Goal: Task Accomplishment & Management: Use online tool/utility

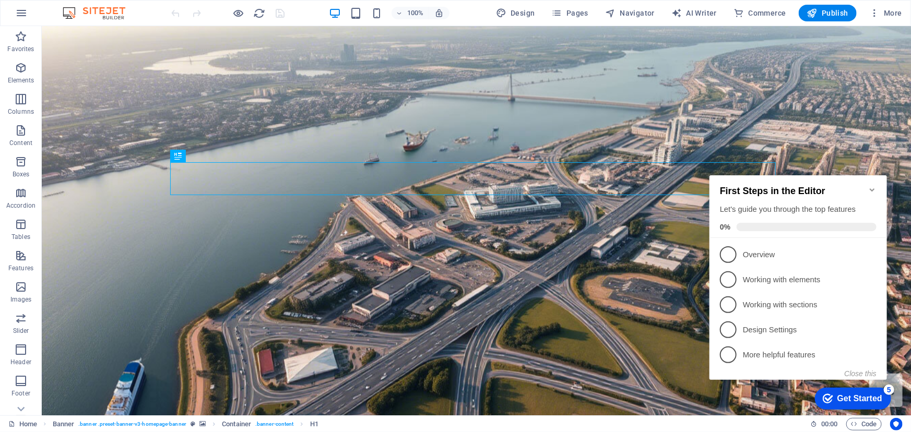
click at [868, 185] on icon "Minimize checklist" at bounding box center [871, 189] width 8 height 8
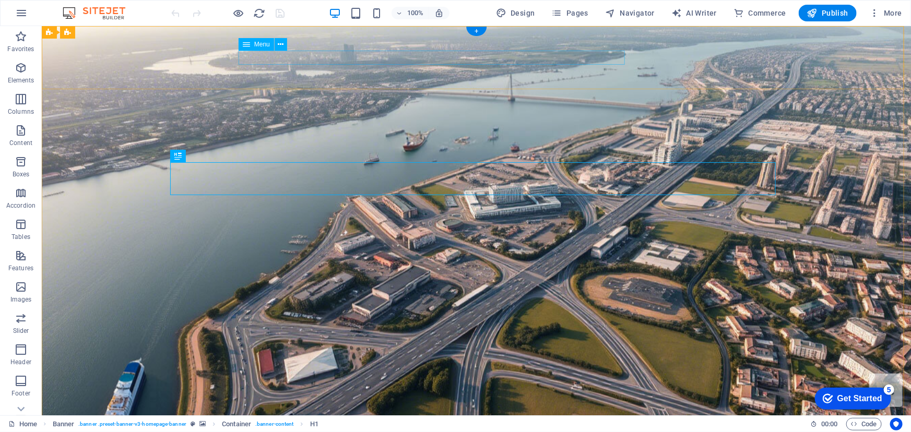
click at [19, 140] on p "Content" at bounding box center [20, 143] width 23 height 8
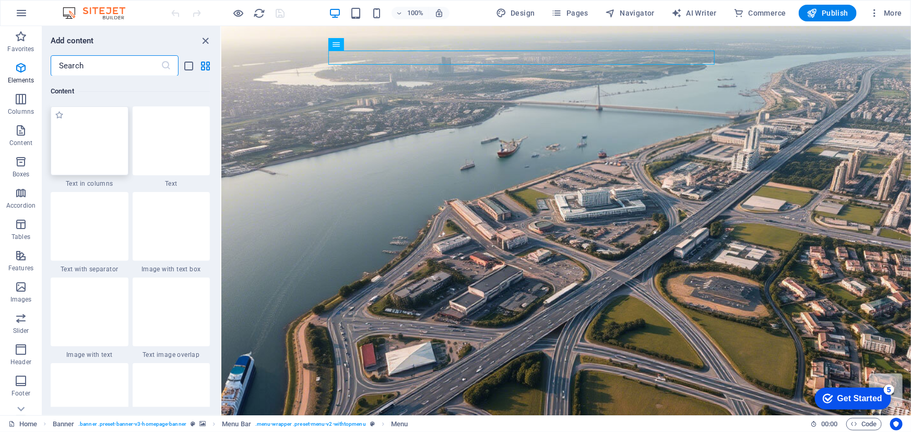
scroll to position [1826, 0]
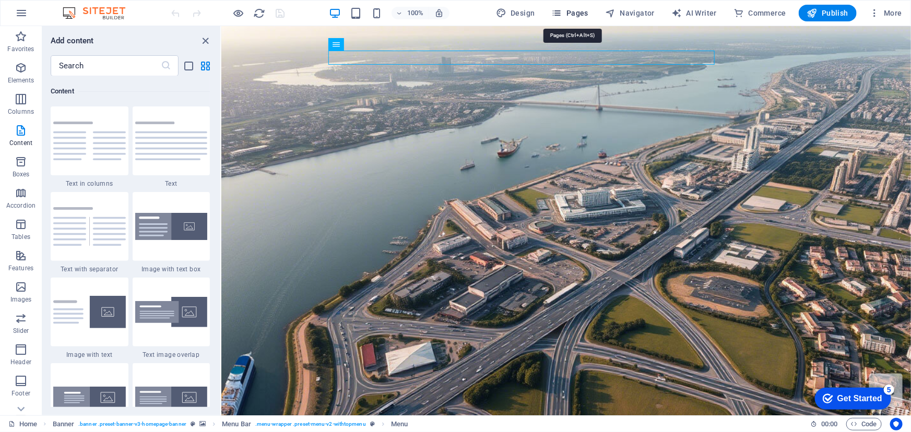
click at [578, 13] on span "Pages" at bounding box center [570, 13] width 37 height 10
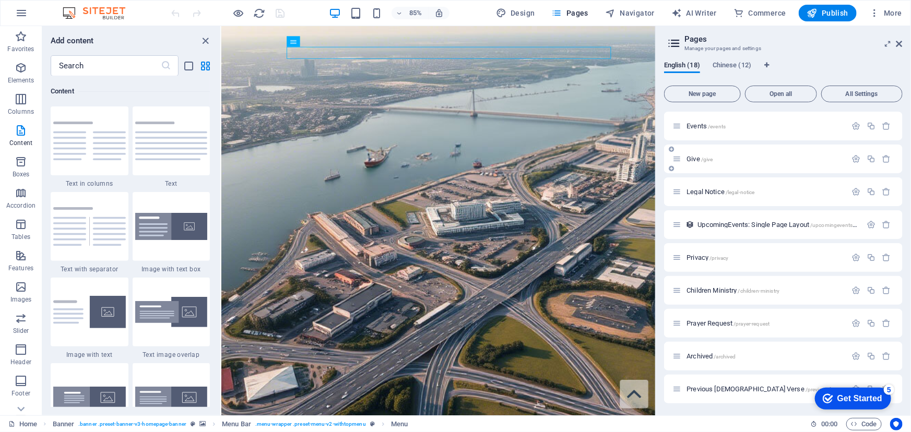
click at [720, 159] on p "Give /give" at bounding box center [764, 159] width 157 height 7
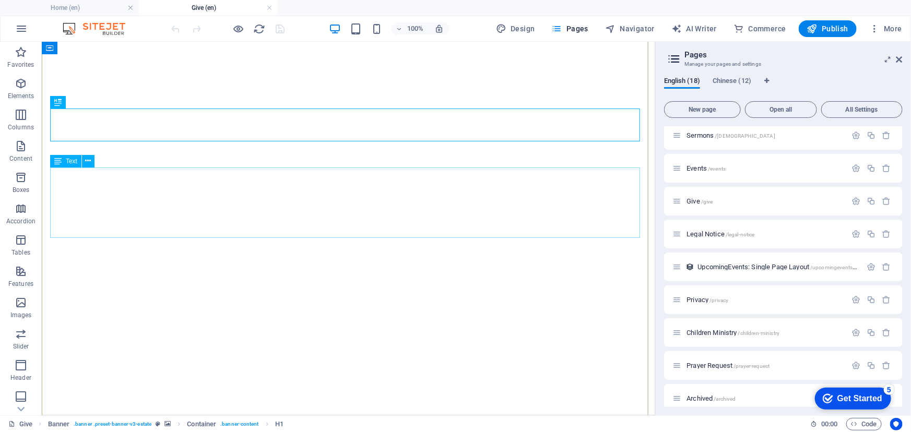
scroll to position [94, 0]
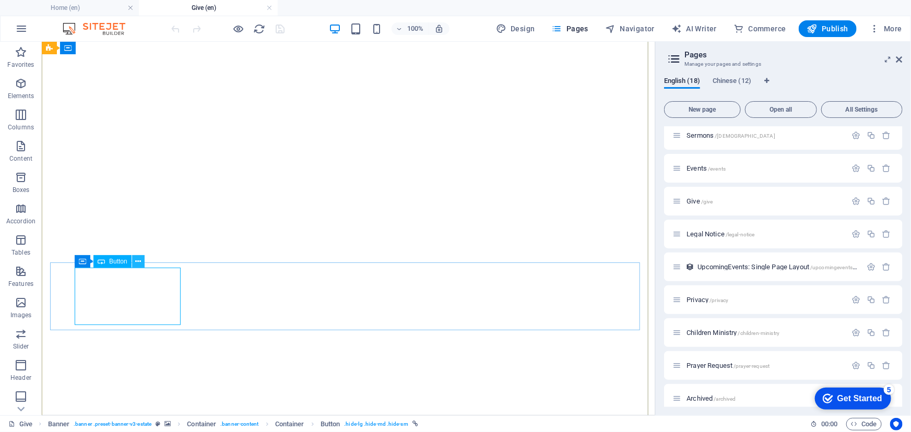
click at [138, 260] on icon at bounding box center [138, 261] width 6 height 11
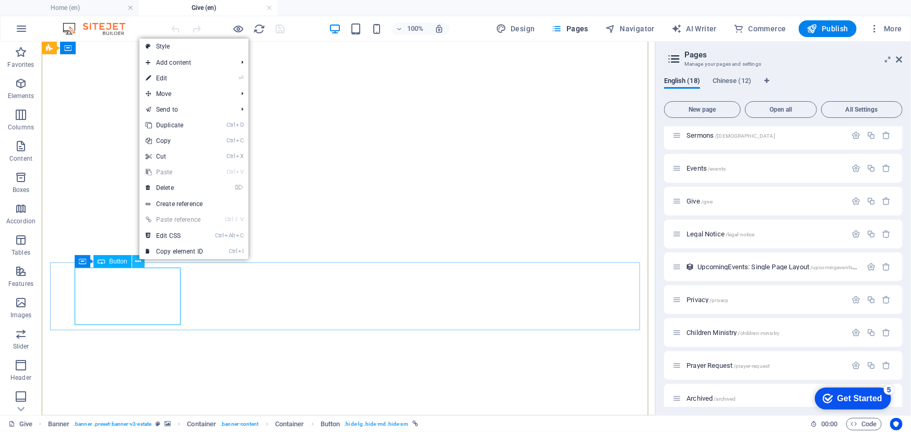
click at [138, 260] on icon at bounding box center [138, 261] width 6 height 11
click at [201, 82] on link "⏎ Edit" at bounding box center [174, 78] width 70 height 16
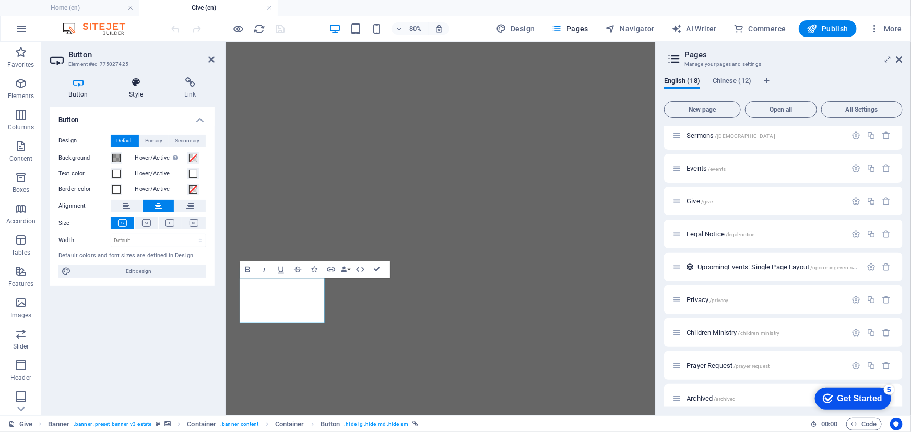
click at [138, 88] on h4 "Style" at bounding box center [138, 88] width 55 height 22
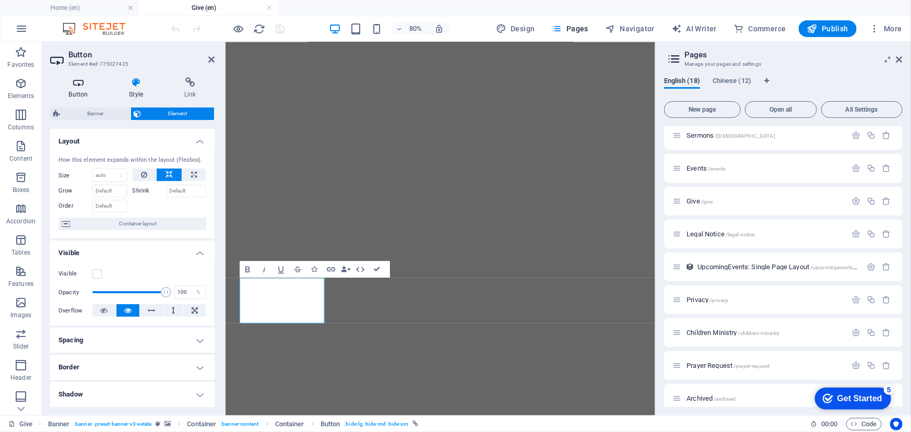
click at [78, 95] on h4 "Button" at bounding box center [80, 88] width 61 height 22
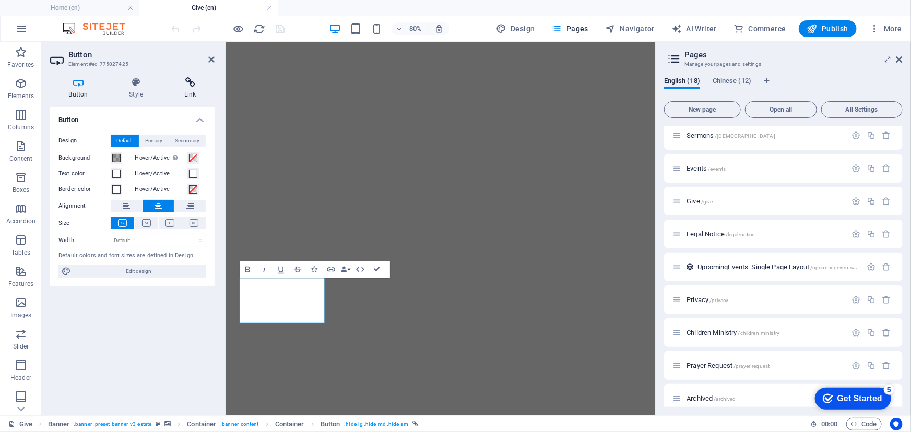
click at [191, 88] on h4 "Link" at bounding box center [189, 88] width 49 height 22
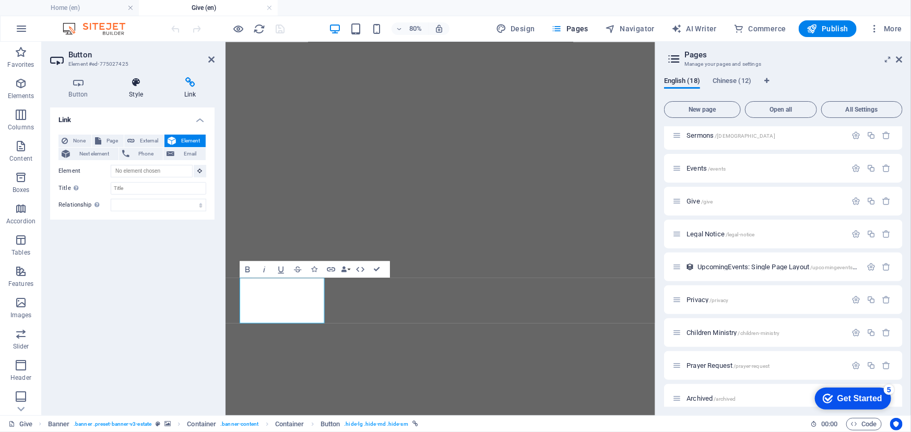
click at [148, 84] on icon at bounding box center [136, 82] width 51 height 10
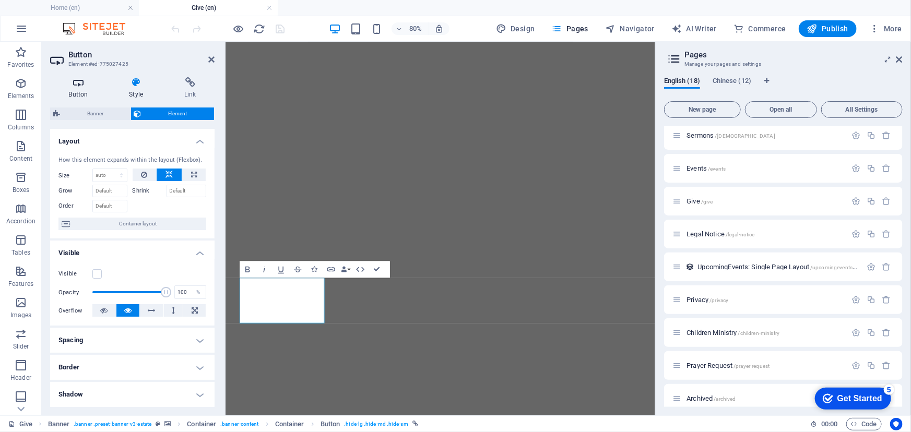
click at [52, 96] on h4 "Button" at bounding box center [80, 88] width 61 height 22
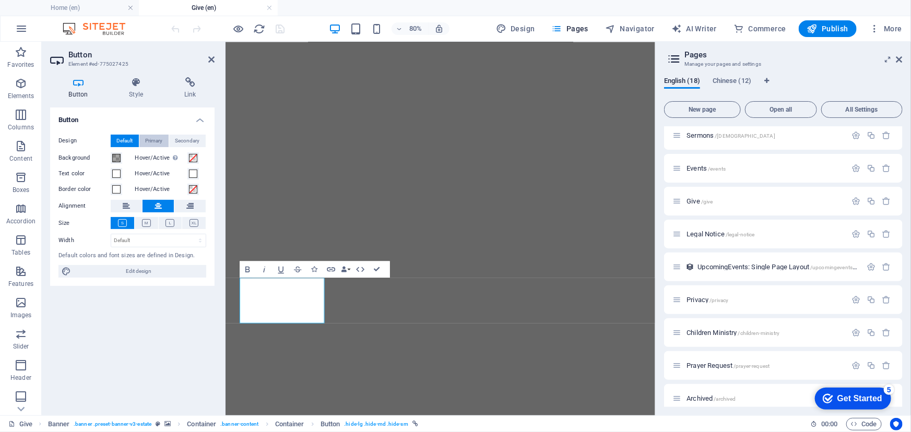
click at [150, 139] on span "Primary" at bounding box center [154, 141] width 17 height 13
click at [125, 139] on span "Default" at bounding box center [125, 141] width 16 height 13
click at [140, 84] on icon at bounding box center [136, 82] width 51 height 10
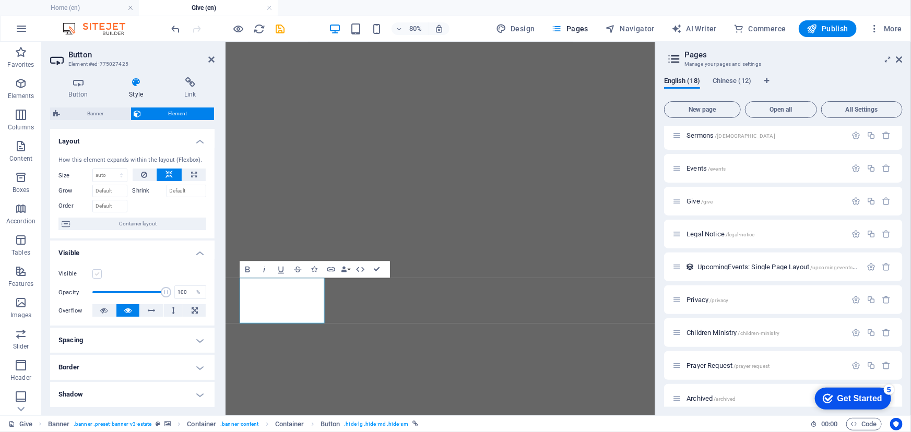
click at [98, 271] on label at bounding box center [96, 273] width 9 height 9
click at [0, 0] on input "Visible" at bounding box center [0, 0] width 0 height 0
click at [98, 273] on label at bounding box center [96, 273] width 9 height 9
click at [0, 0] on input "Visible" at bounding box center [0, 0] width 0 height 0
click at [98, 273] on label at bounding box center [96, 273] width 9 height 9
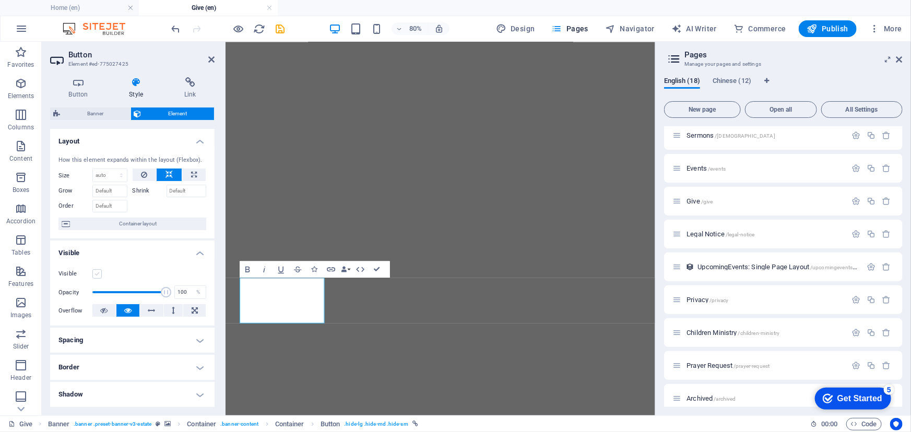
click at [0, 0] on input "Visible" at bounding box center [0, 0] width 0 height 0
click at [99, 275] on label at bounding box center [96, 273] width 9 height 9
click at [0, 0] on input "Visible" at bounding box center [0, 0] width 0 height 0
click at [98, 275] on label at bounding box center [96, 273] width 9 height 9
click at [0, 0] on input "Visible" at bounding box center [0, 0] width 0 height 0
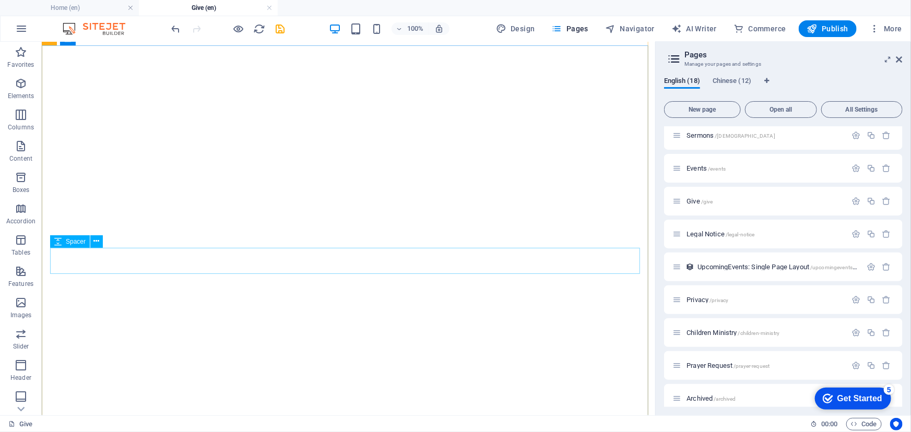
scroll to position [84, 0]
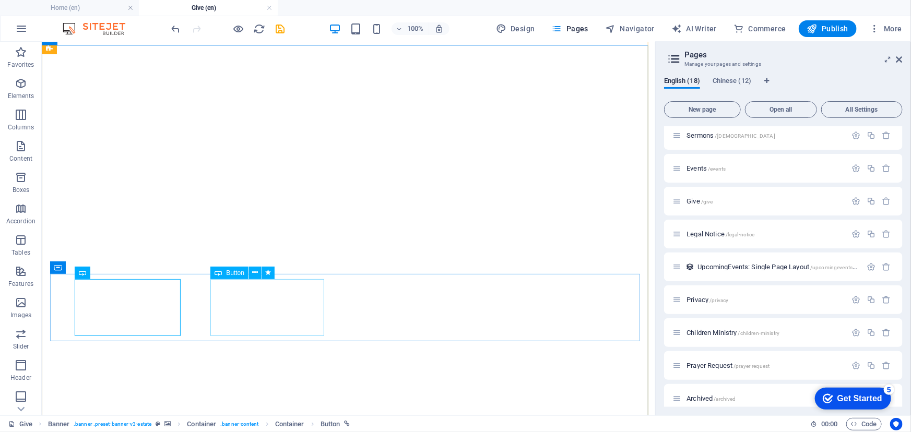
click at [230, 274] on span "Button" at bounding box center [235, 273] width 18 height 6
click at [252, 271] on icon at bounding box center [255, 272] width 6 height 11
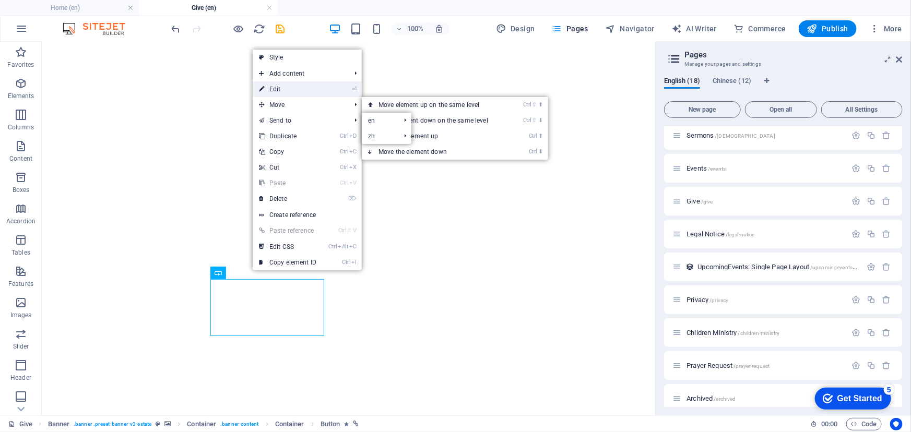
click at [297, 85] on link "⏎ Edit" at bounding box center [288, 89] width 70 height 16
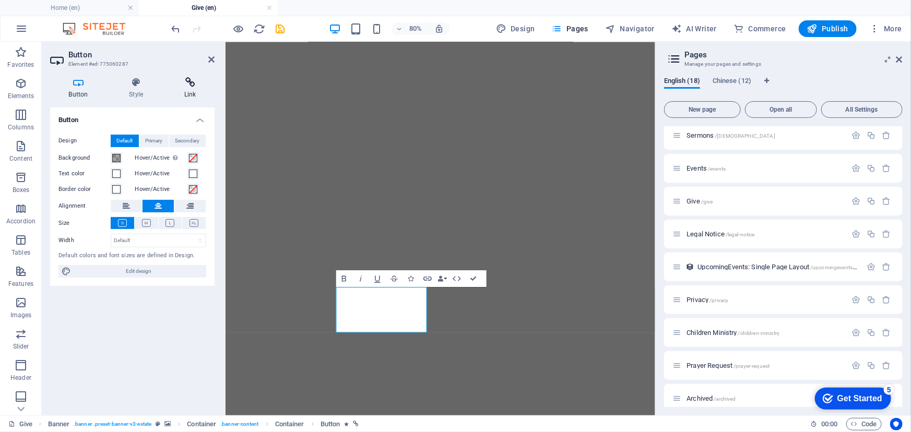
click at [204, 79] on icon at bounding box center [189, 82] width 49 height 10
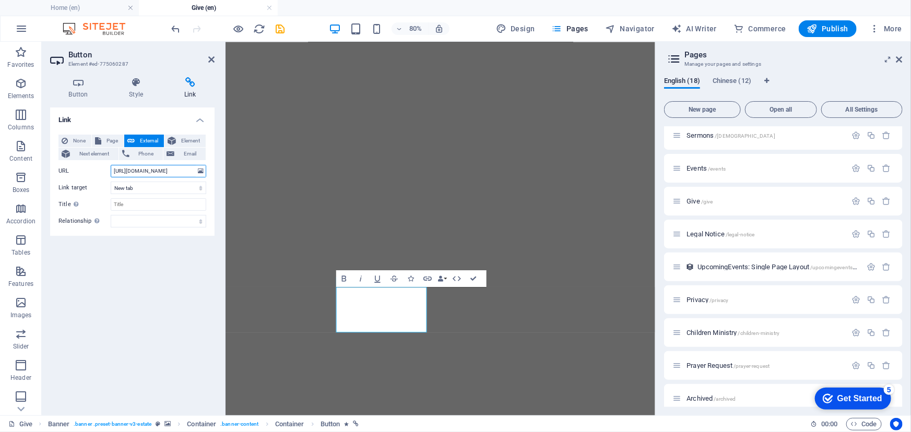
scroll to position [0, 52]
drag, startPoint x: 165, startPoint y: 174, endPoint x: 181, endPoint y: 255, distance: 82.9
click at [133, 175] on input "[URL][DOMAIN_NAME]" at bounding box center [159, 171] width 96 height 13
drag, startPoint x: 163, startPoint y: 339, endPoint x: 169, endPoint y: 338, distance: 6.3
click at [169, 339] on div "Link None Page External Element Next element Phone Email Page Home 高貴[PERSON_NA…" at bounding box center [132, 258] width 164 height 300
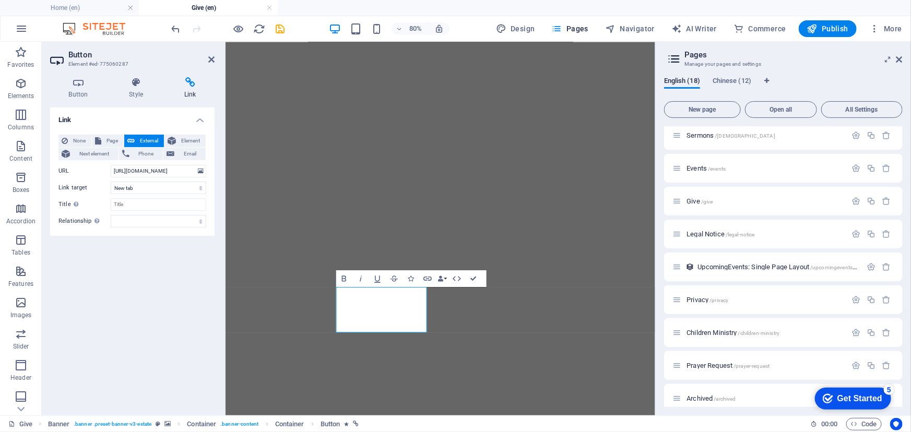
scroll to position [0, 0]
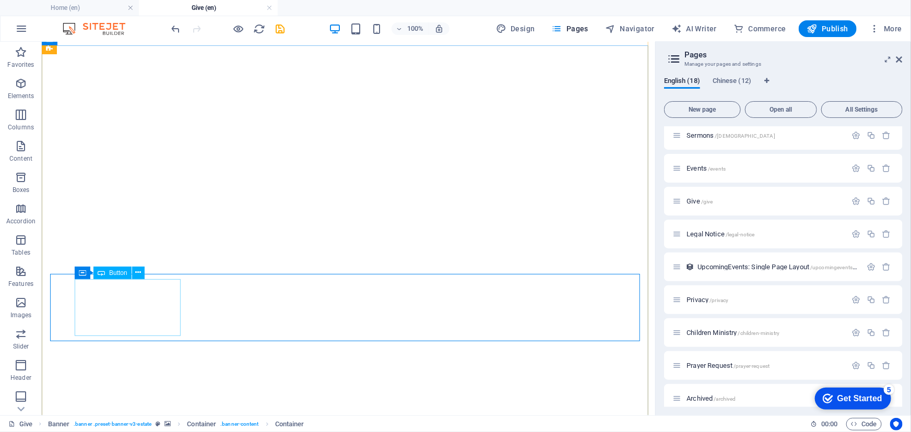
click at [126, 276] on span "Button" at bounding box center [118, 273] width 18 height 6
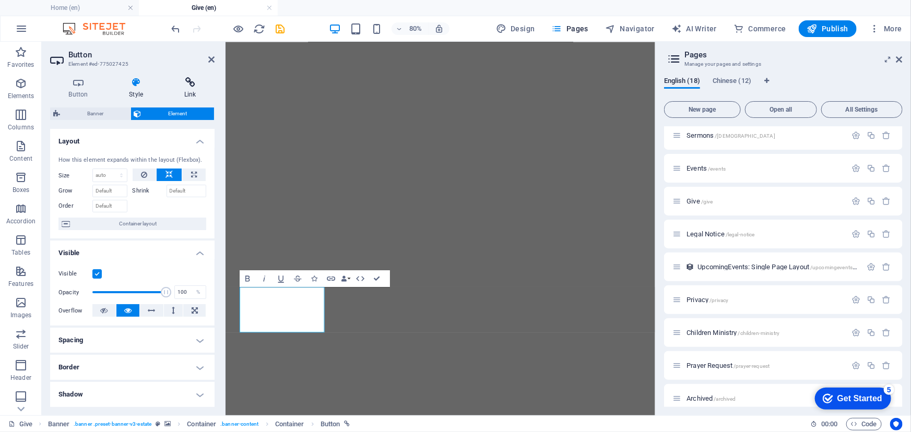
click at [177, 81] on icon at bounding box center [189, 82] width 49 height 10
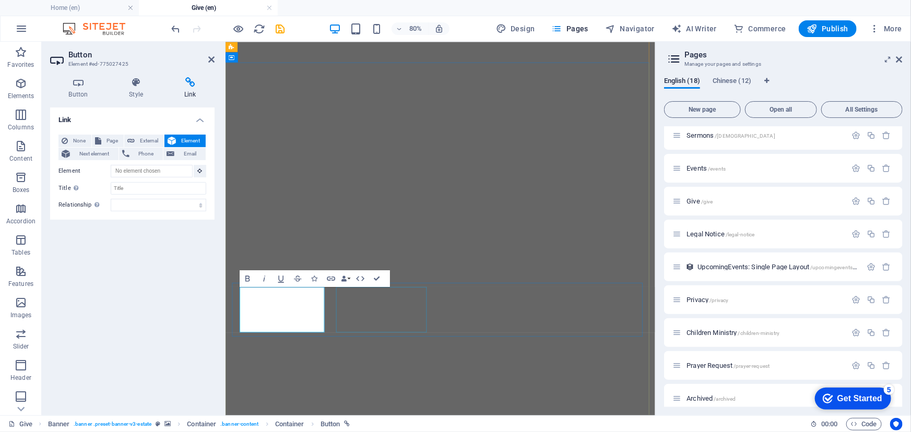
select select "px"
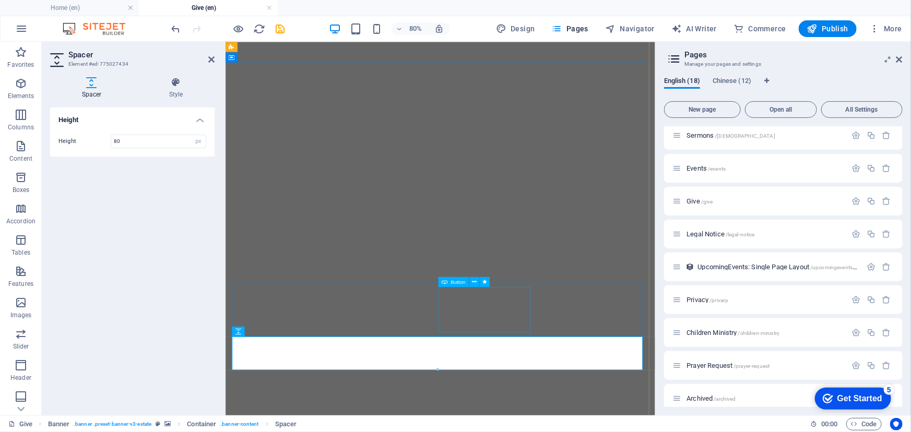
select select "external"
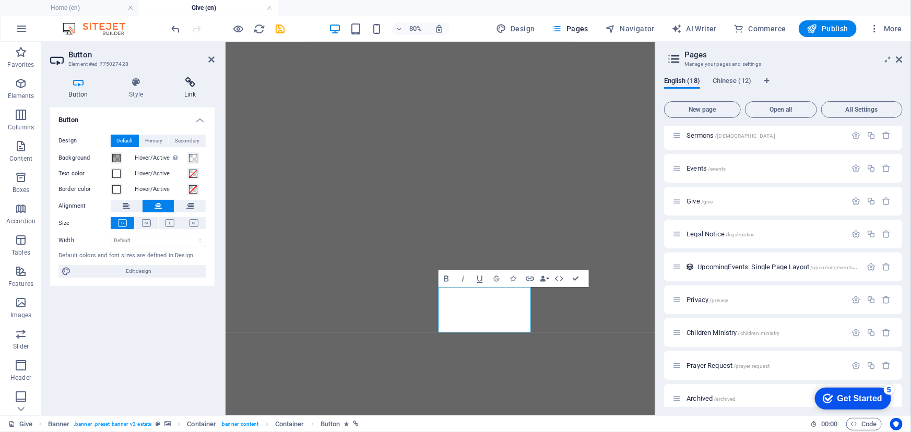
click at [187, 84] on icon at bounding box center [189, 82] width 49 height 10
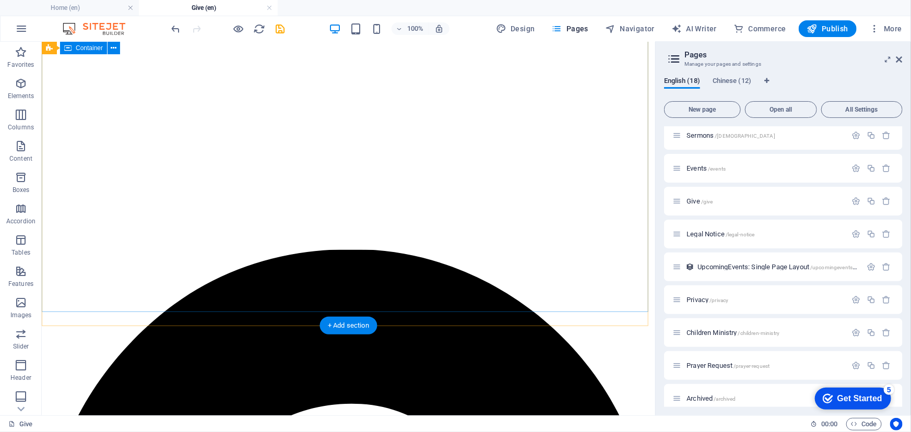
scroll to position [463, 0]
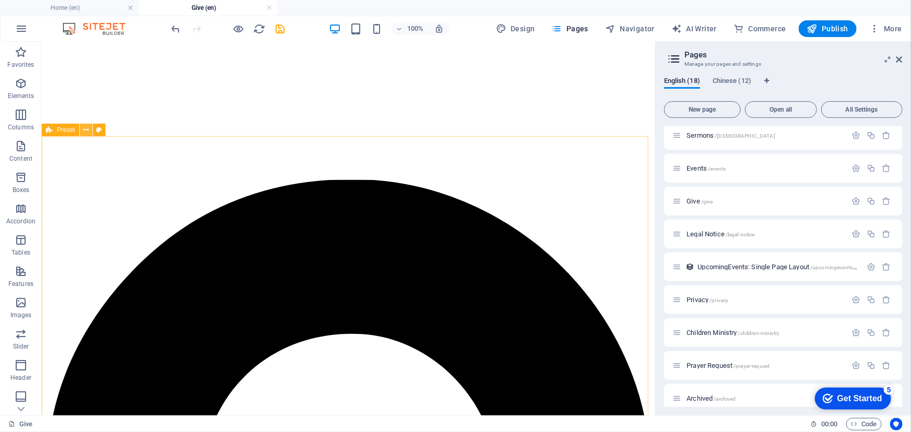
click at [87, 130] on icon at bounding box center [86, 130] width 6 height 11
click at [364, 135] on div "+ Add section" at bounding box center [348, 136] width 58 height 18
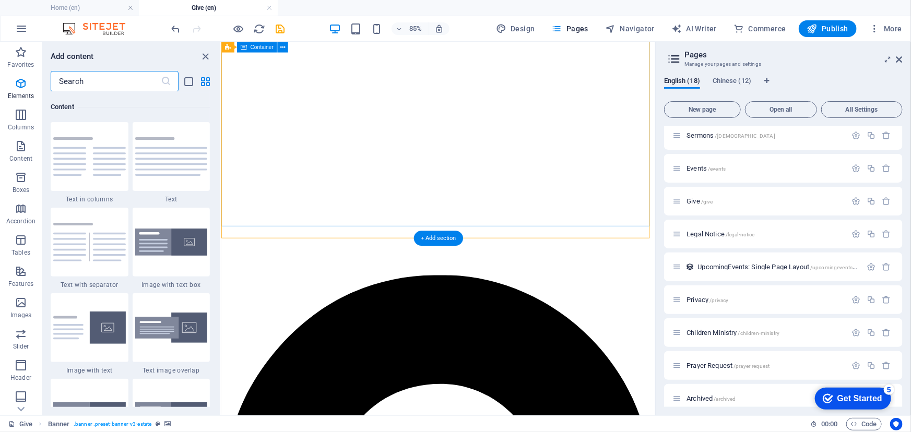
scroll to position [1826, 0]
click at [261, 232] on icon at bounding box center [258, 232] width 5 height 9
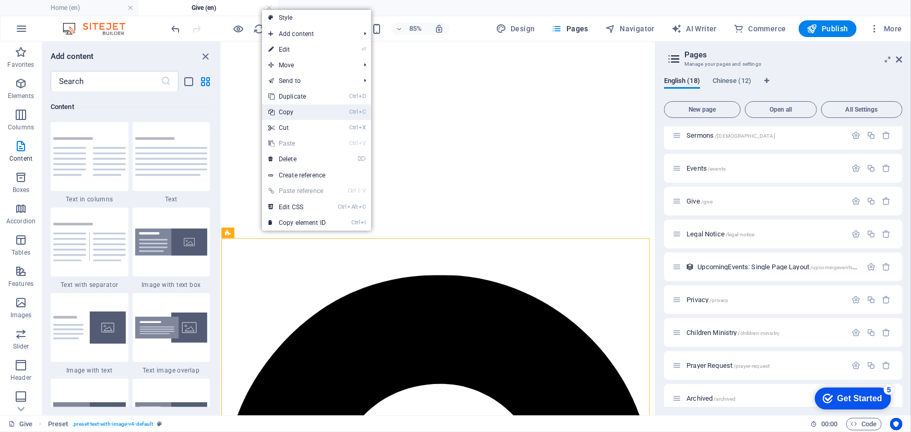
click at [306, 110] on link "Ctrl C Copy" at bounding box center [297, 112] width 70 height 16
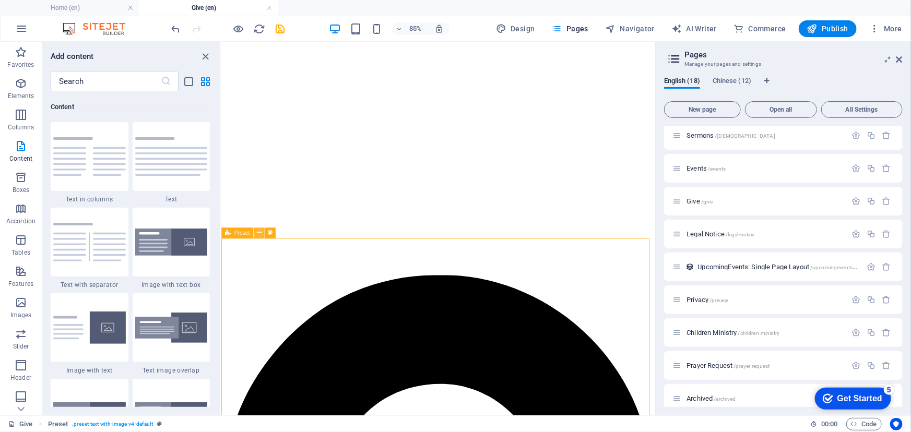
click at [258, 234] on icon at bounding box center [258, 232] width 5 height 9
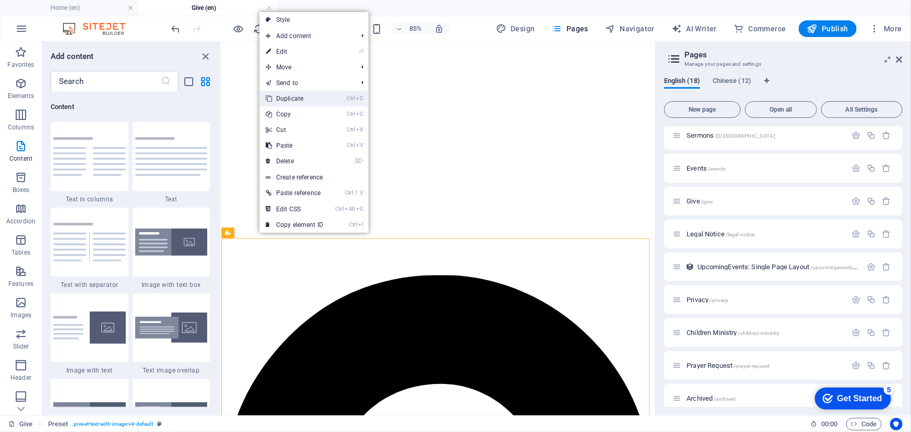
click at [307, 99] on link "Ctrl D Duplicate" at bounding box center [294, 99] width 70 height 16
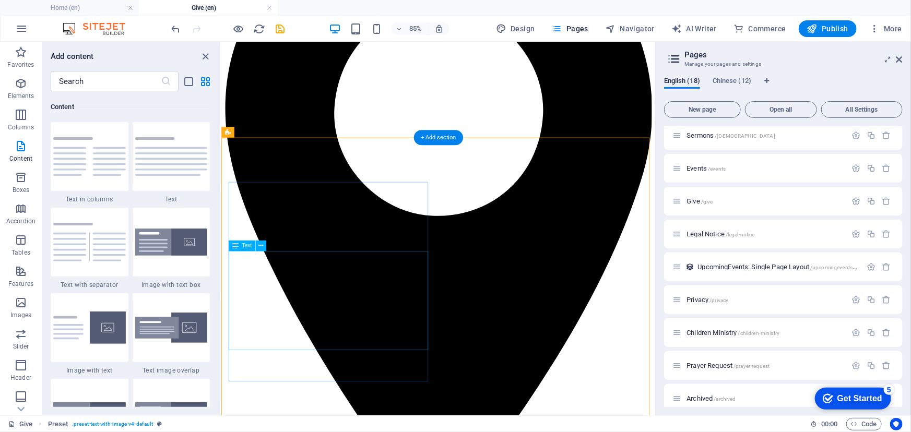
scroll to position [888, 0]
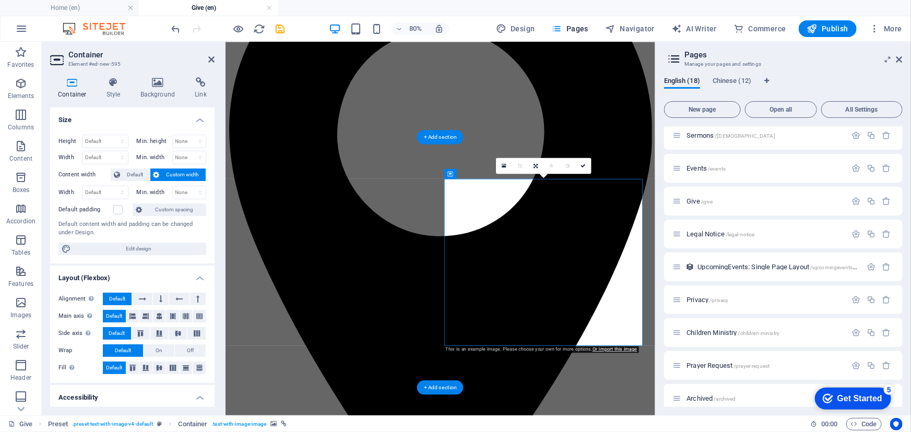
click at [160, 82] on icon at bounding box center [158, 82] width 51 height 10
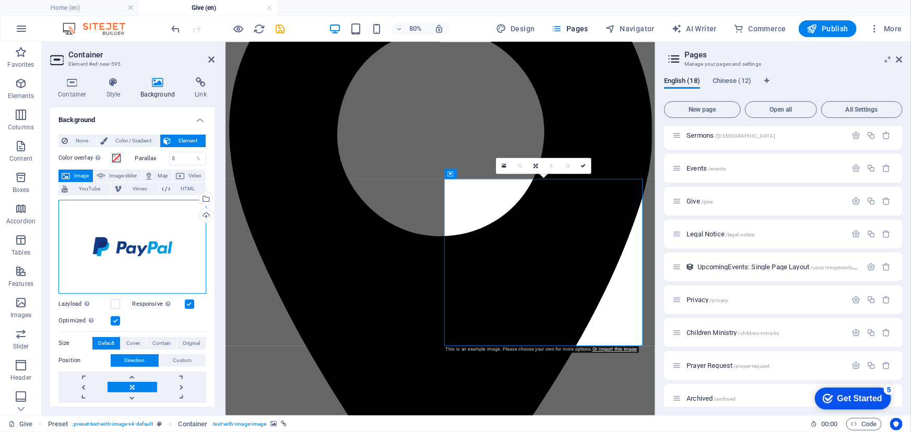
click at [129, 233] on div "Drag files here, click to choose files or select files from Files or our free s…" at bounding box center [132, 247] width 148 height 94
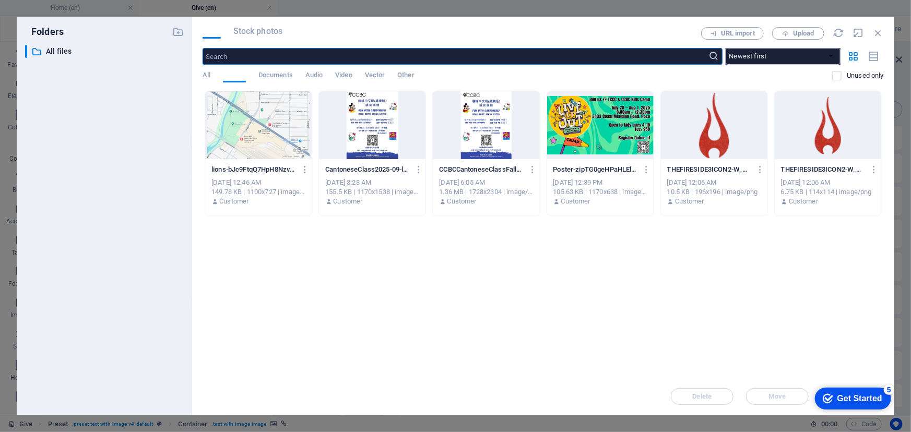
scroll to position [773, 0]
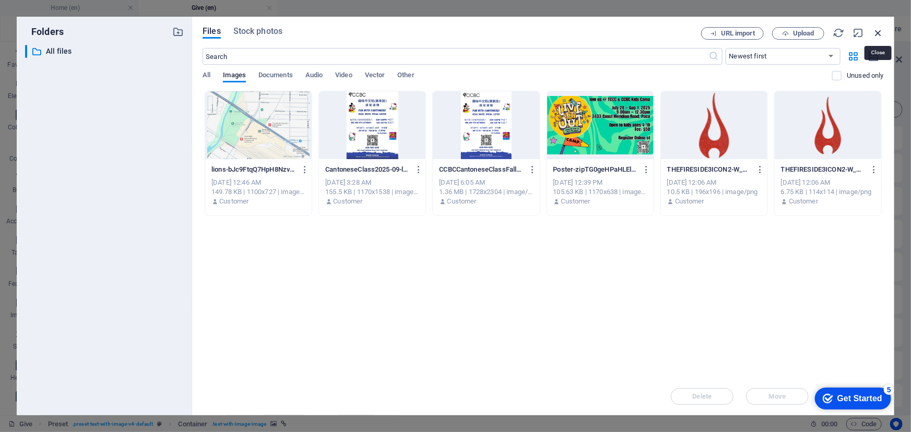
click at [880, 30] on icon "button" at bounding box center [877, 32] width 11 height 11
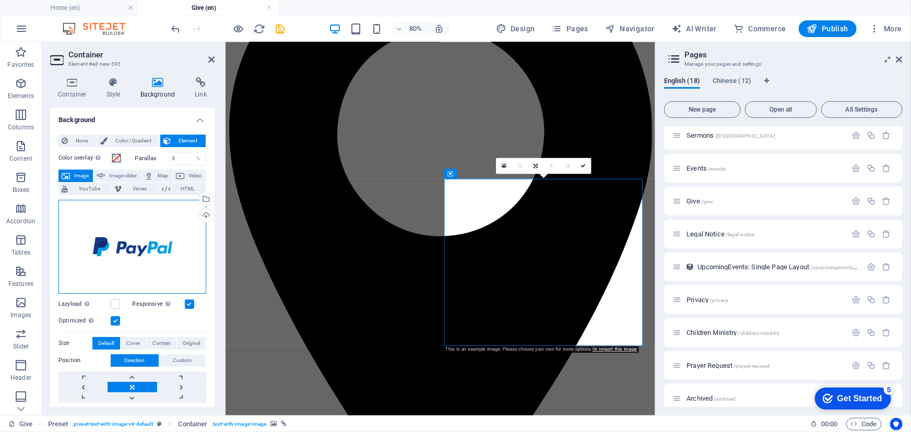
click at [134, 247] on div "Drag files here, click to choose files or select files from Files or our free s…" at bounding box center [132, 247] width 148 height 94
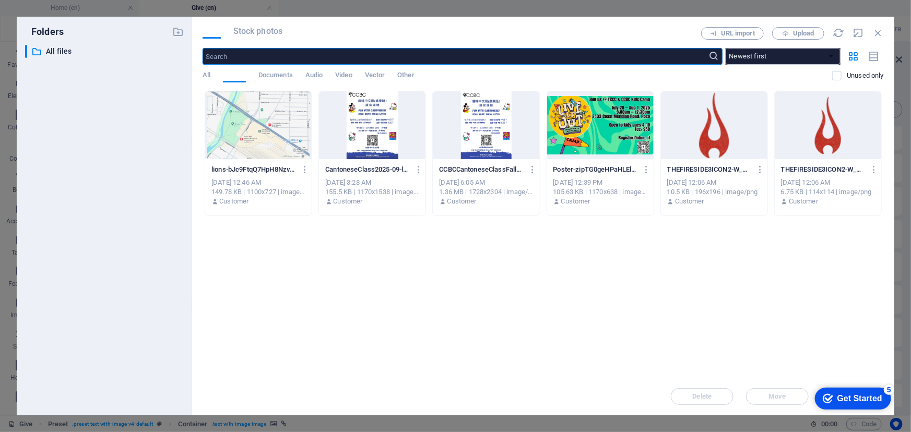
scroll to position [773, 0]
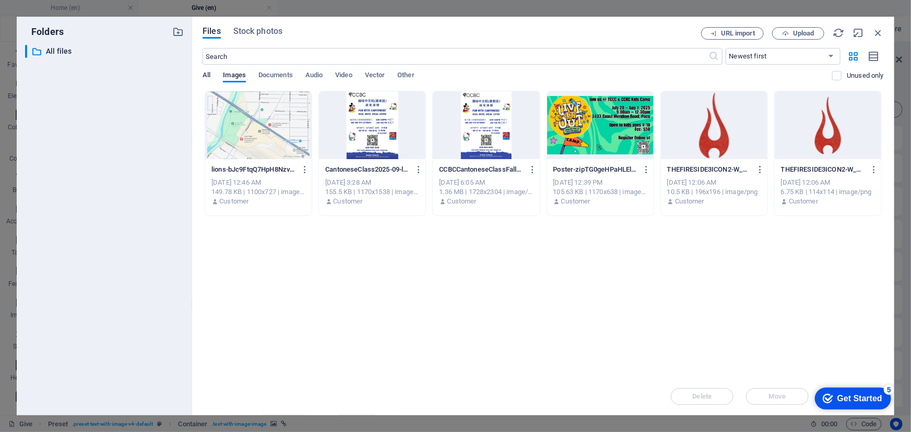
click at [210, 77] on span "All" at bounding box center [206, 76] width 8 height 15
click at [791, 34] on span "Upload" at bounding box center [798, 33] width 43 height 7
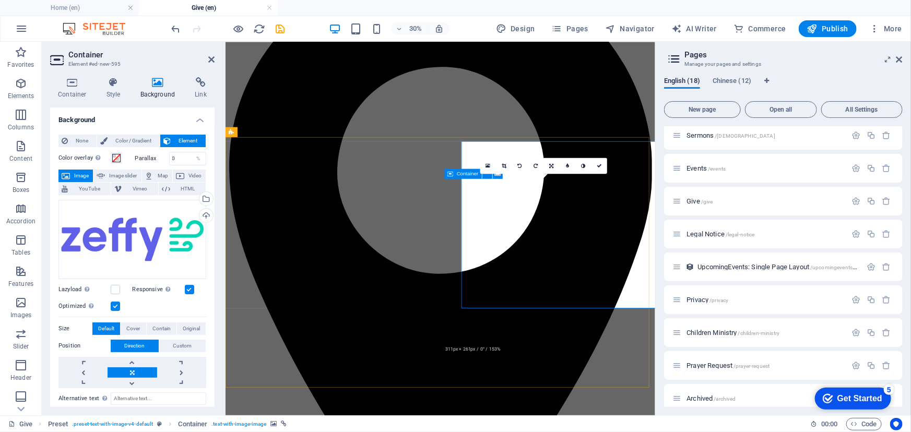
scroll to position [820, 0]
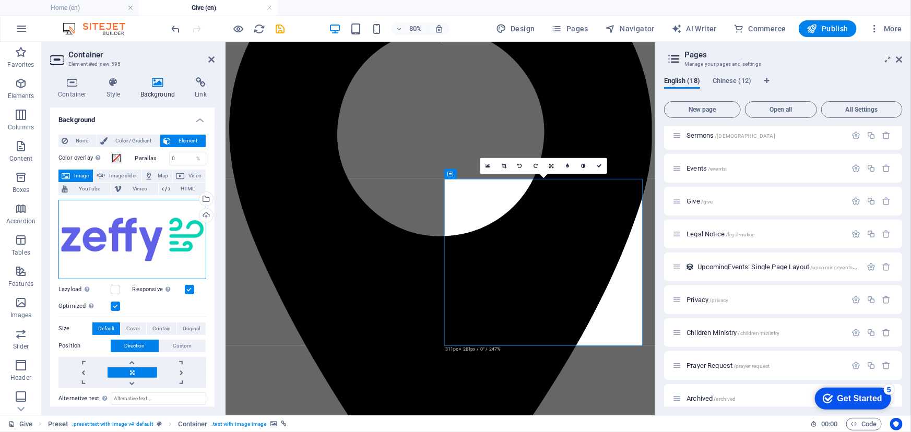
click at [162, 246] on div "Drag files here, click to choose files or select files from Files or our free s…" at bounding box center [132, 239] width 148 height 79
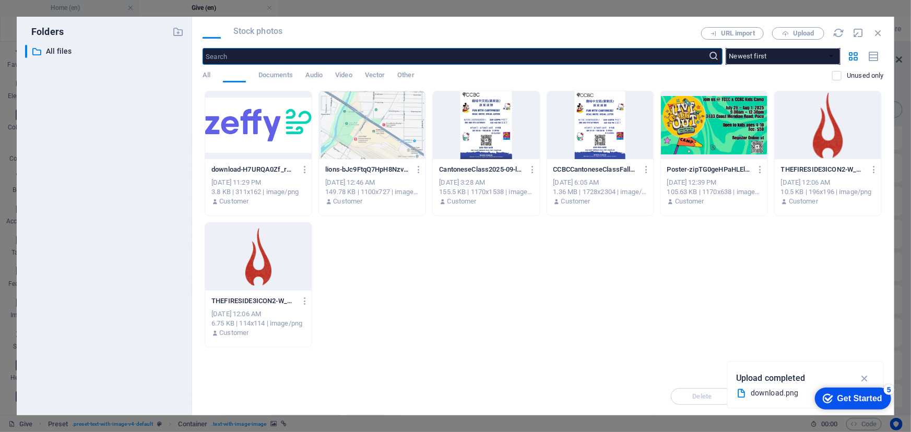
scroll to position [773, 0]
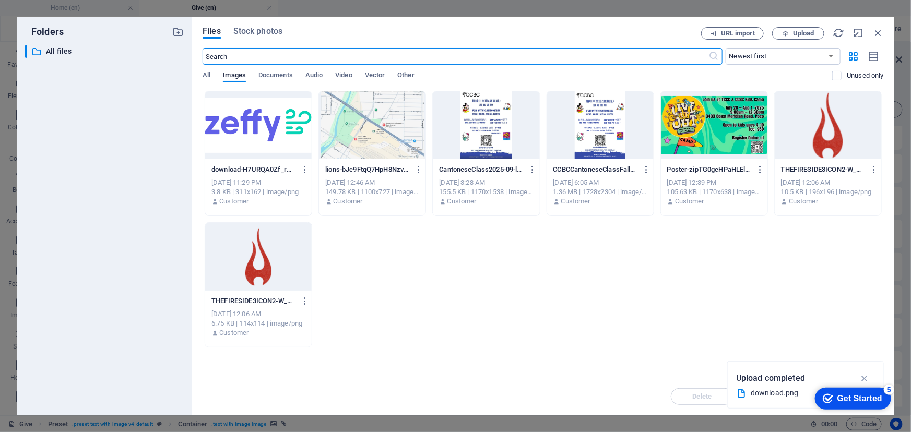
click at [869, 378] on icon "button" at bounding box center [865, 378] width 12 height 11
click at [870, 394] on div "Get Started" at bounding box center [859, 398] width 45 height 9
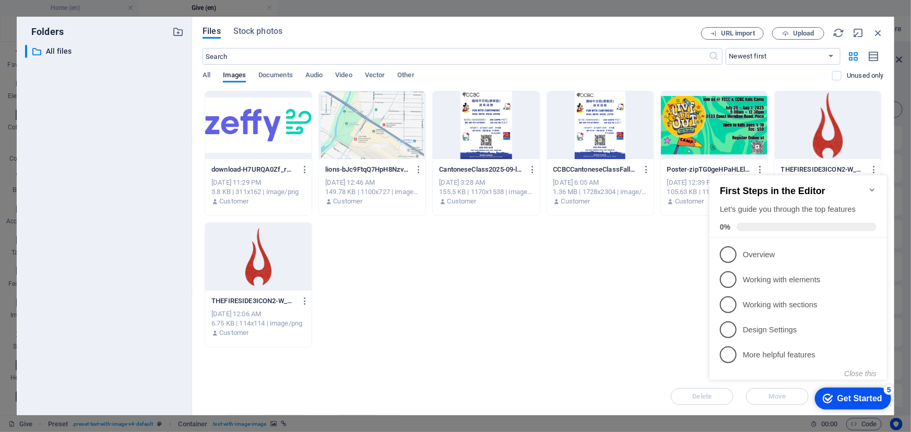
drag, startPoint x: 863, startPoint y: 395, endPoint x: 865, endPoint y: 378, distance: 16.8
click at [863, 395] on div "Get Started" at bounding box center [859, 398] width 45 height 9
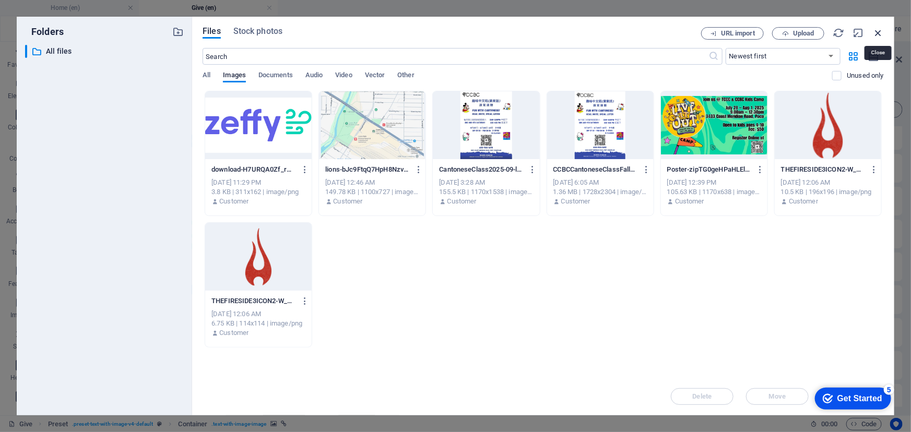
click at [877, 30] on icon "button" at bounding box center [877, 32] width 11 height 11
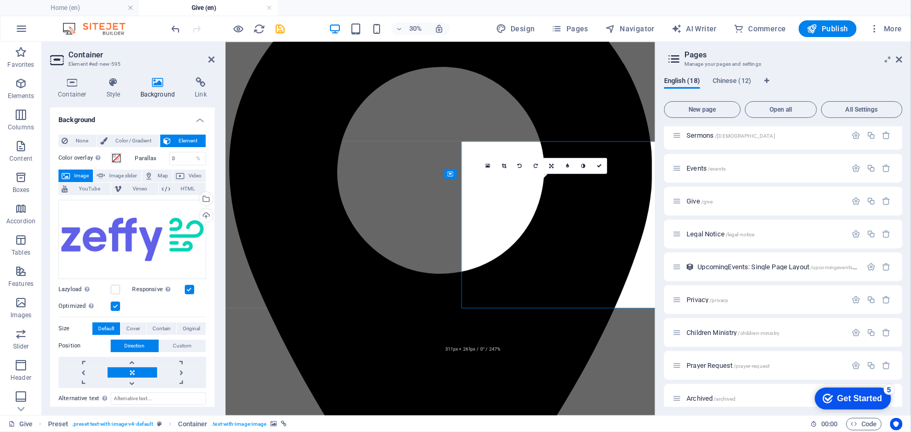
scroll to position [820, 0]
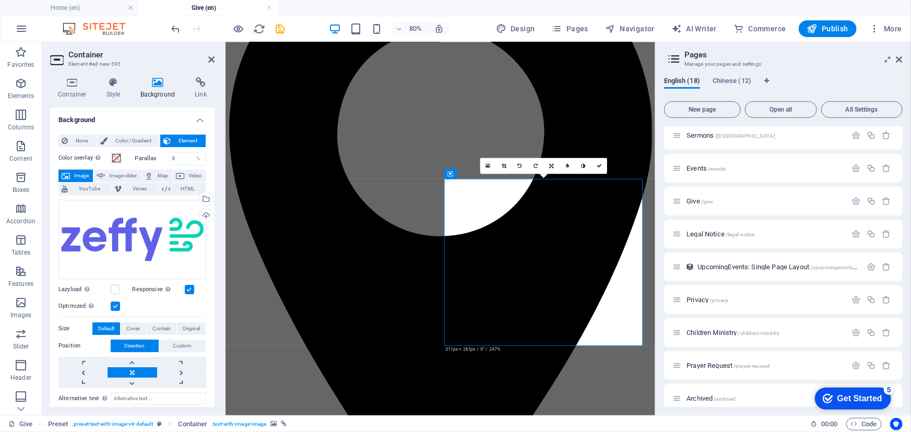
drag, startPoint x: 643, startPoint y: 311, endPoint x: 623, endPoint y: 307, distance: 20.7
click at [500, 168] on link at bounding box center [504, 166] width 16 height 16
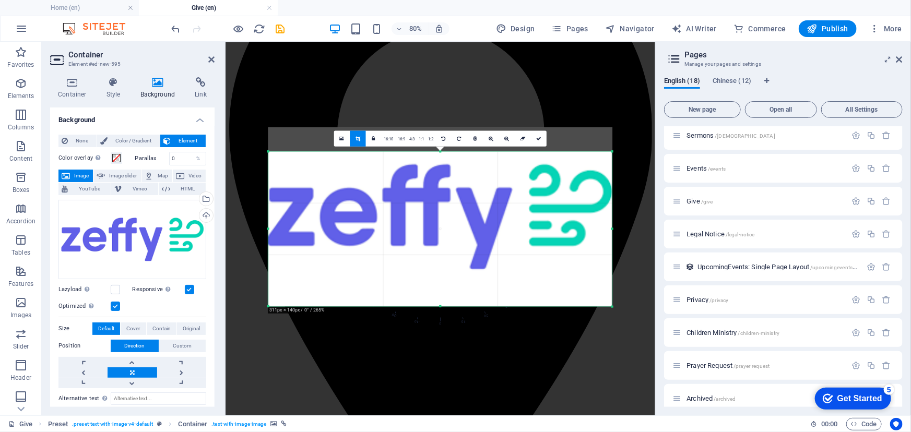
drag, startPoint x: 611, startPoint y: 138, endPoint x: 544, endPoint y: 168, distance: 72.6
click at [544, 168] on div "180 170 160 150 140 130 120 110 100 90 80 70 60 50 40 30 20 10 0 -10 -20 -30 -4…" at bounding box center [439, 228] width 343 height 155
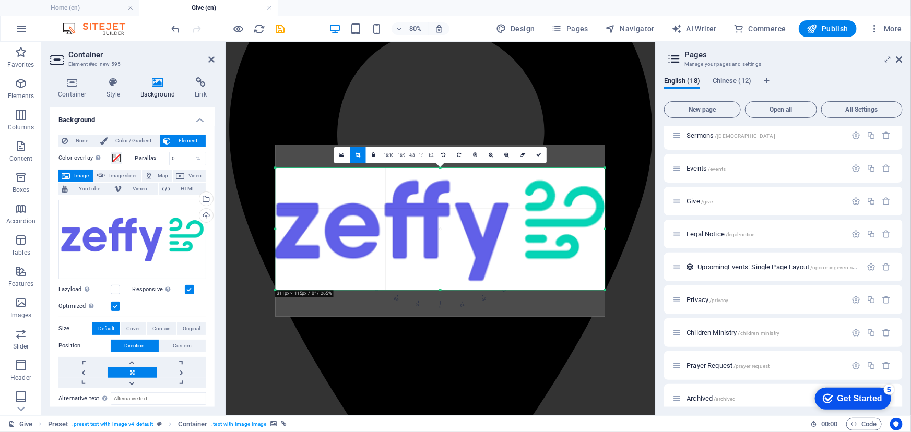
drag, startPoint x: 614, startPoint y: 307, endPoint x: 596, endPoint y: 266, distance: 44.9
click at [596, 266] on div "180 170 160 150 140 130 120 110 100 90 80 70 60 50 40 30 20 10 0 -10 -20 -30 -4…" at bounding box center [440, 229] width 329 height 122
click at [554, 329] on div at bounding box center [440, 439] width 430 height 794
click at [345, 155] on link at bounding box center [342, 155] width 16 height 16
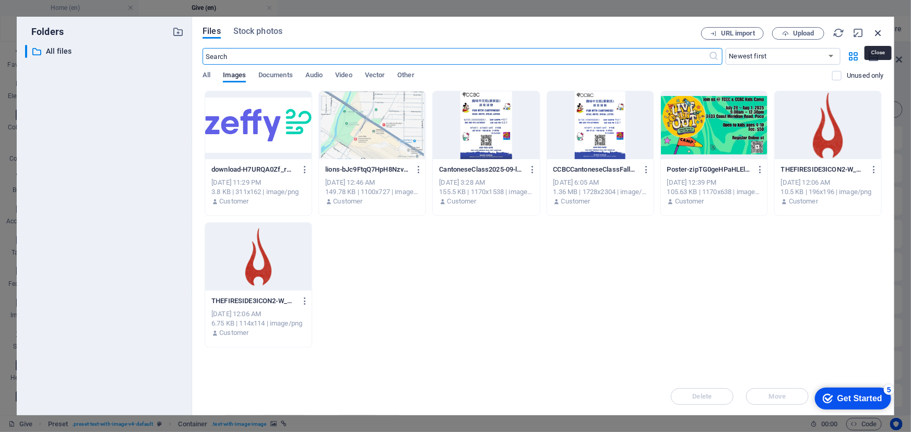
click at [878, 29] on icon "button" at bounding box center [877, 32] width 11 height 11
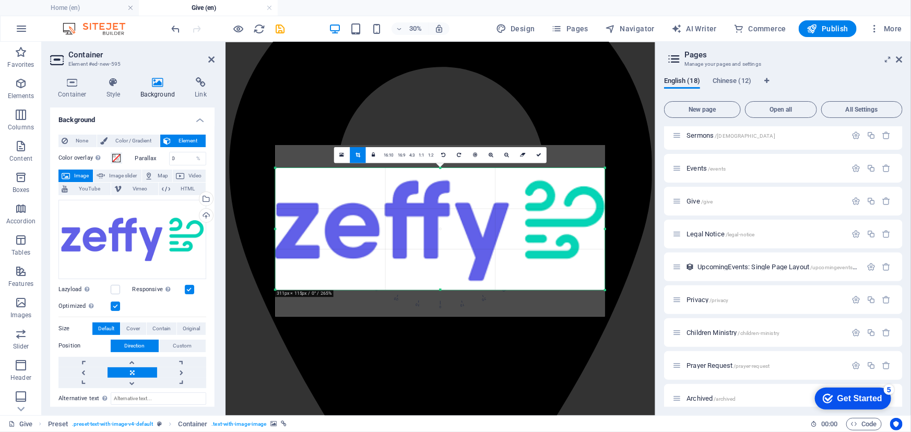
scroll to position [820, 0]
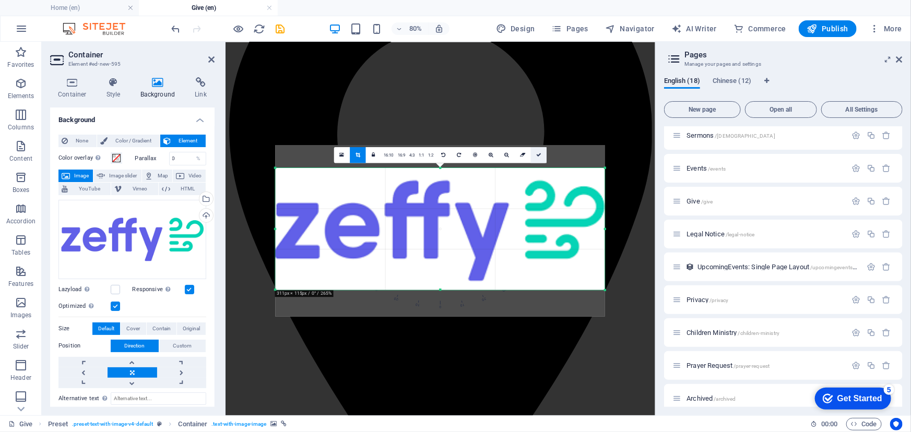
click at [536, 154] on icon at bounding box center [538, 154] width 5 height 5
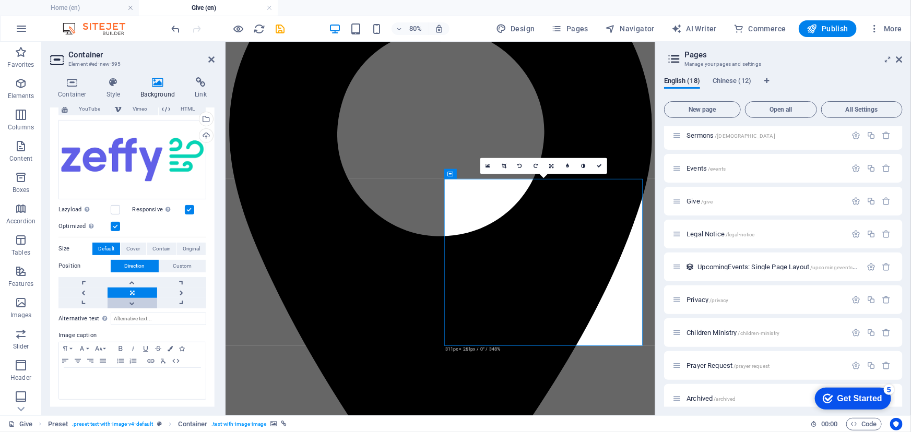
click at [136, 303] on link at bounding box center [132, 303] width 49 height 10
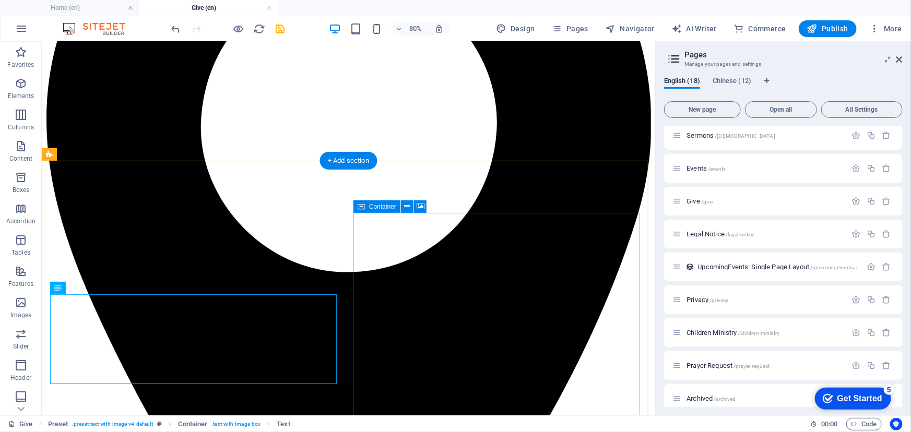
scroll to position [752, 0]
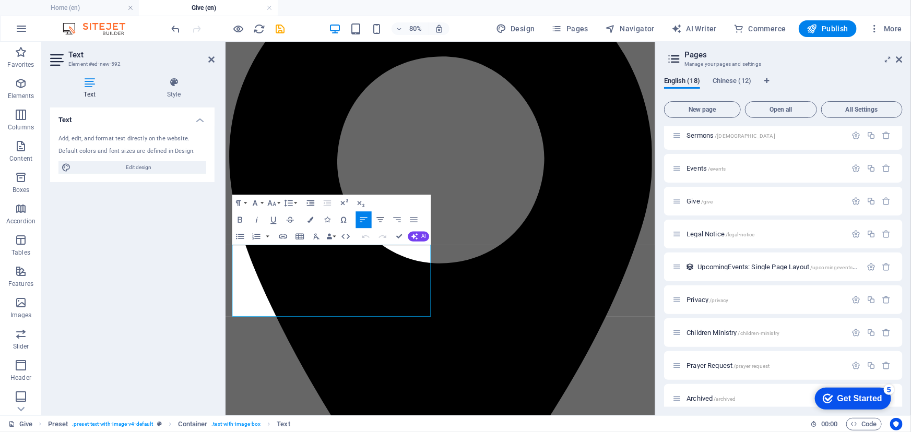
scroll to position [820, 0]
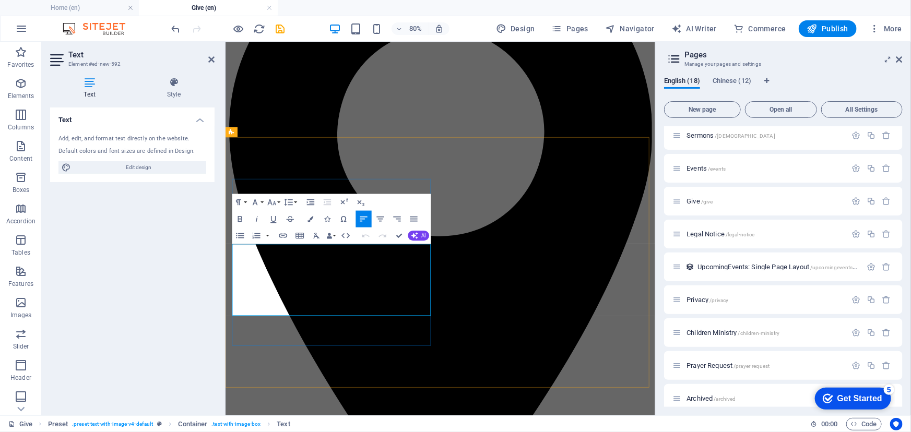
drag, startPoint x: 359, startPoint y: 311, endPoint x: 261, endPoint y: 318, distance: 97.8
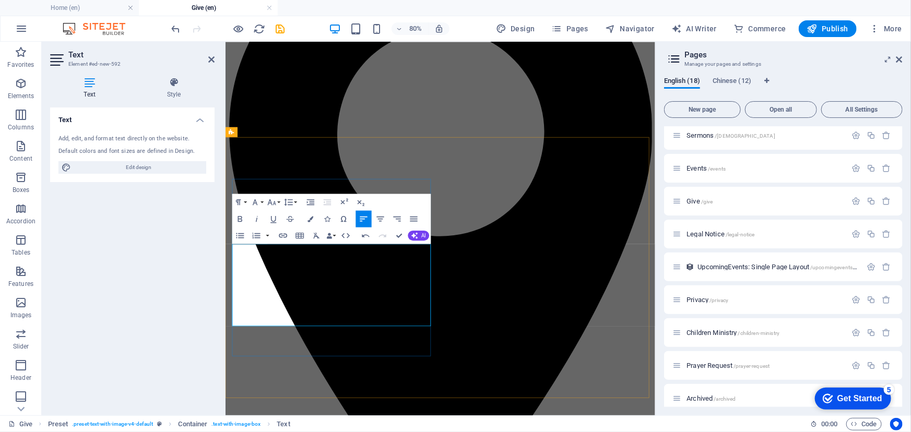
drag, startPoint x: 256, startPoint y: 313, endPoint x: 454, endPoint y: 301, distance: 198.1
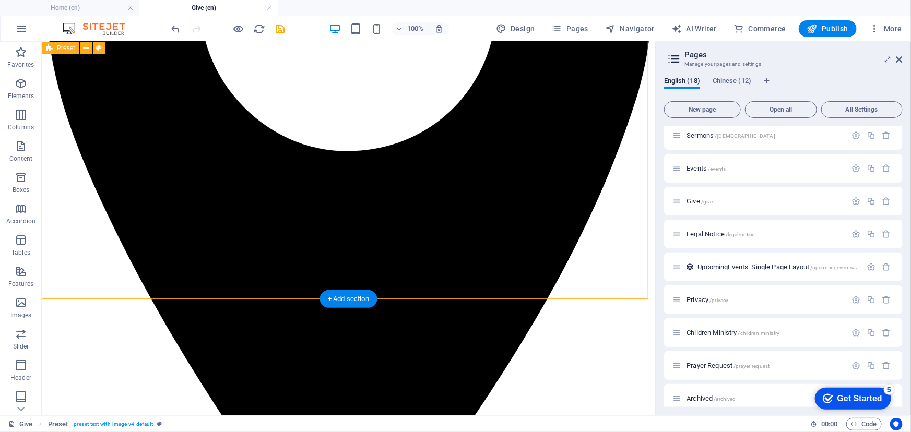
scroll to position [846, 0]
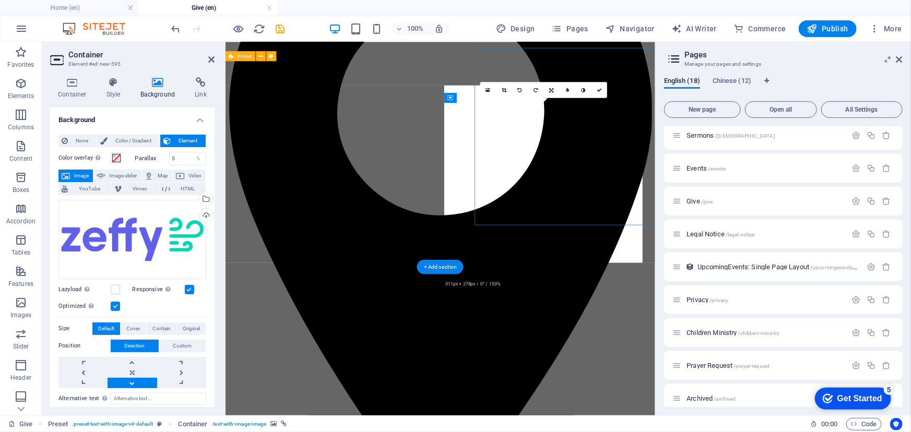
scroll to position [915, 0]
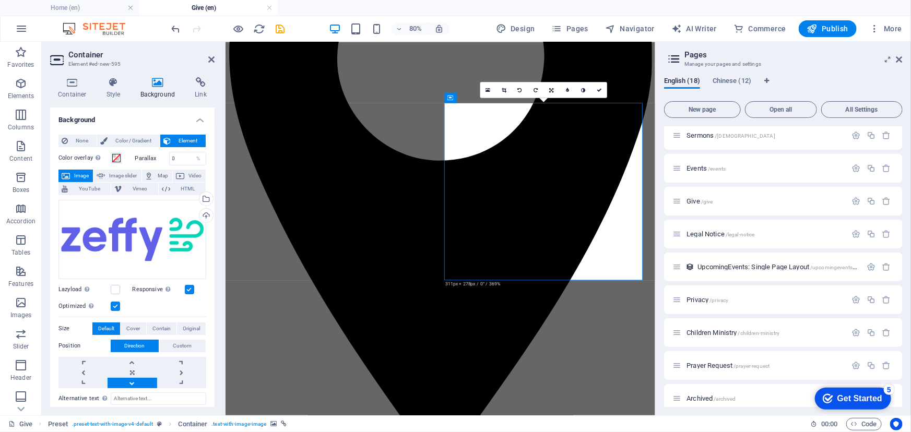
click at [502, 87] on link at bounding box center [504, 90] width 16 height 16
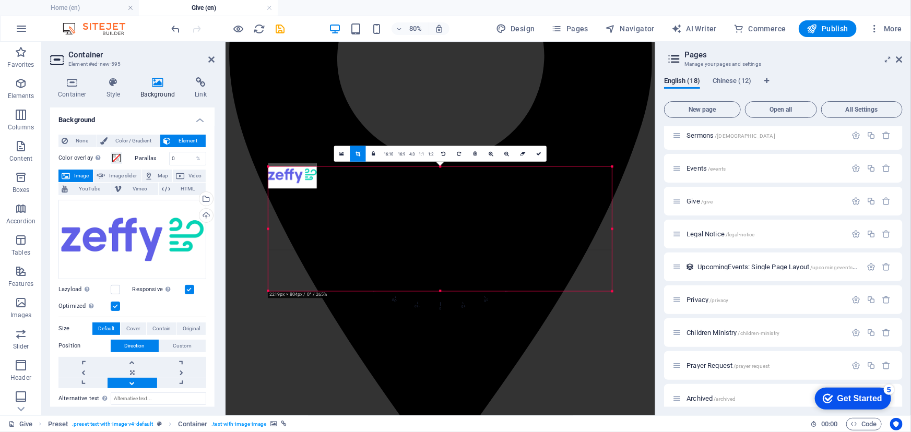
click at [266, 291] on div "Drag here to replace the existing content. Press “Ctrl” if you want to create a…" at bounding box center [440, 229] width 430 height 374
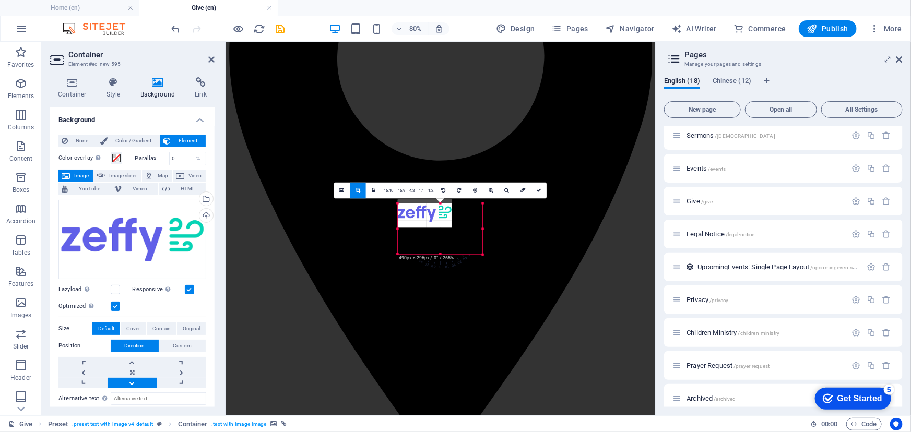
drag, startPoint x: 464, startPoint y: 241, endPoint x: 512, endPoint y: 279, distance: 60.6
click at [512, 279] on div "Drag here to replace the existing content. Press “Ctrl” if you want to create a…" at bounding box center [440, 229] width 430 height 374
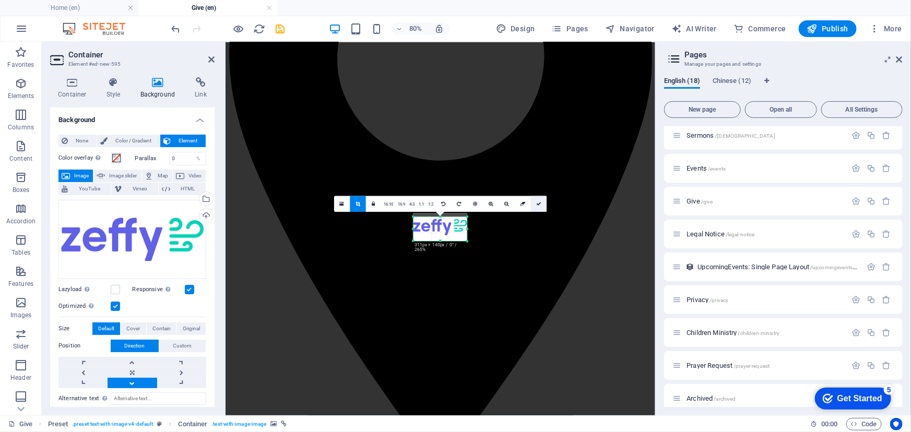
click at [538, 204] on icon at bounding box center [538, 203] width 5 height 5
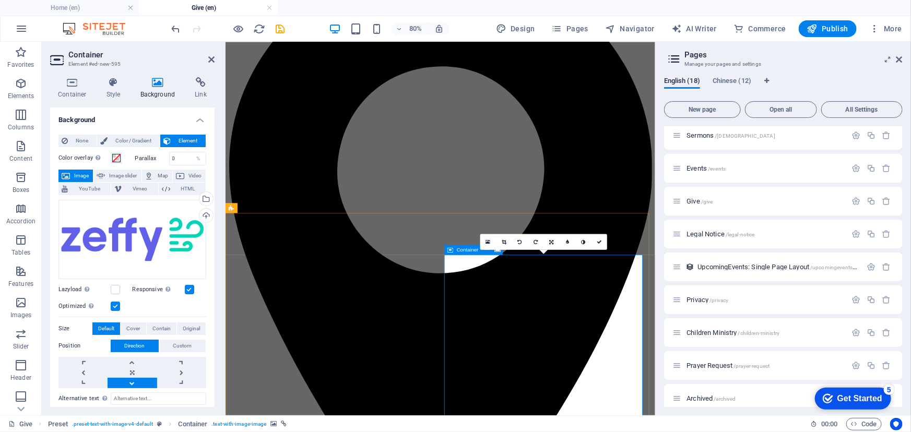
scroll to position [820, 0]
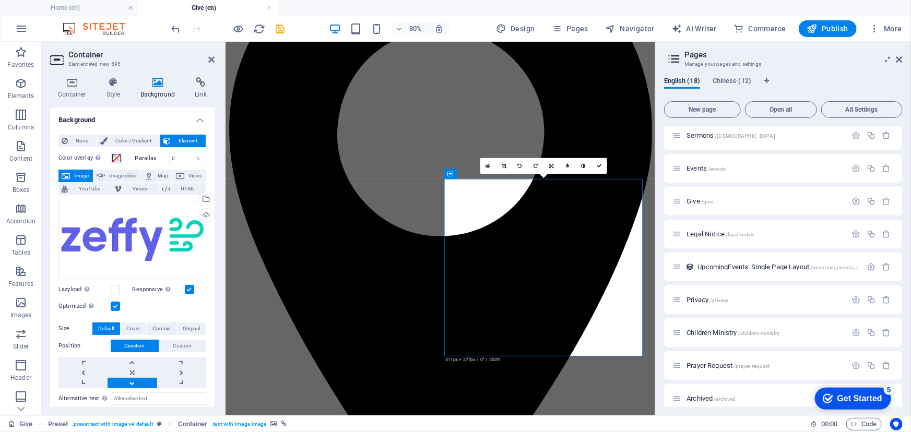
click at [505, 169] on link at bounding box center [504, 166] width 16 height 16
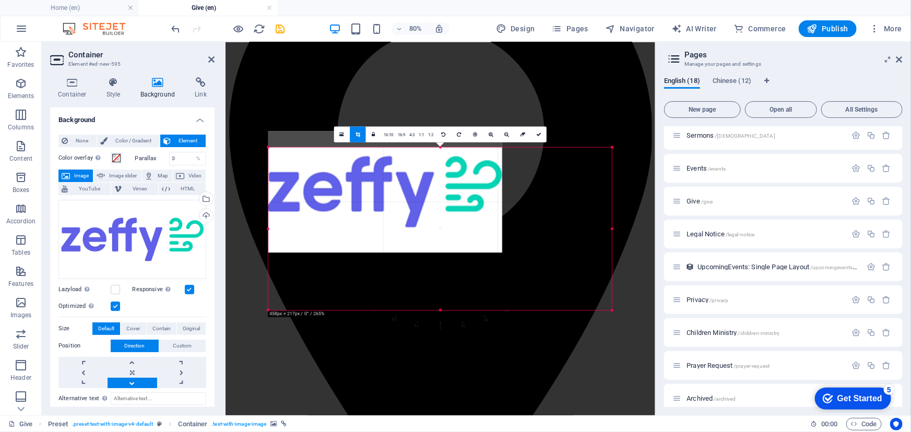
drag, startPoint x: 267, startPoint y: 306, endPoint x: 254, endPoint y: 315, distance: 15.7
click at [253, 316] on div "Drag here to replace the existing content. Press “Ctrl” if you want to create a…" at bounding box center [440, 229] width 430 height 374
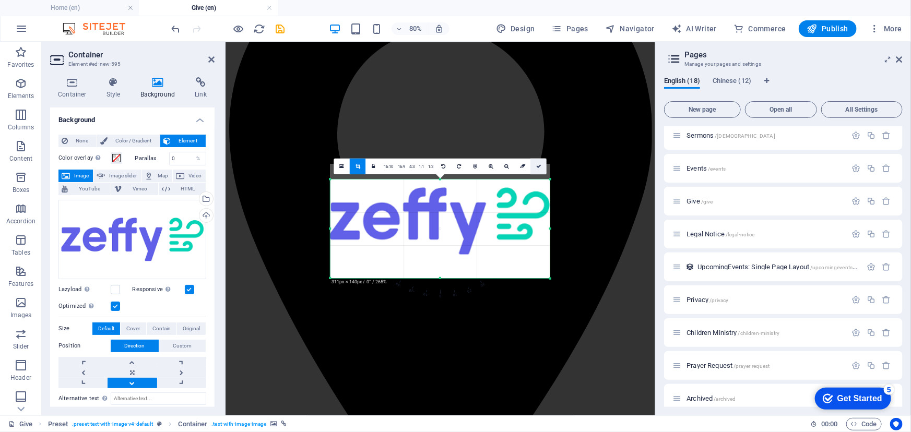
click at [538, 170] on link at bounding box center [539, 166] width 16 height 16
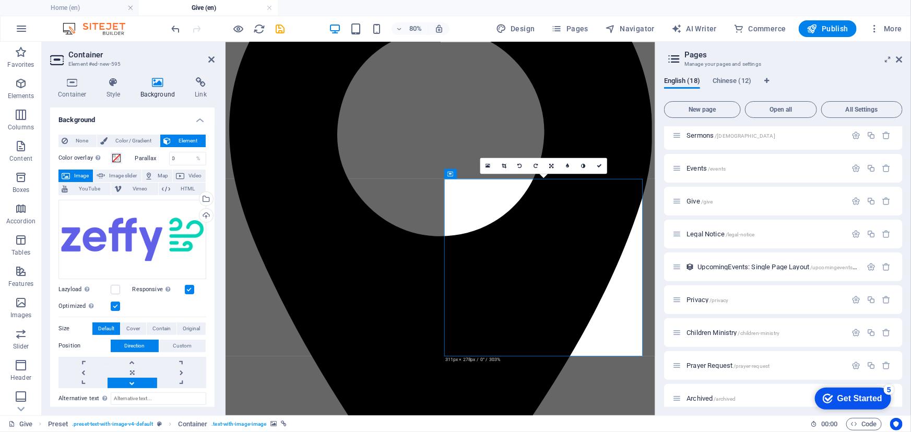
drag, startPoint x: 558, startPoint y: 340, endPoint x: 558, endPoint y: 394, distance: 54.3
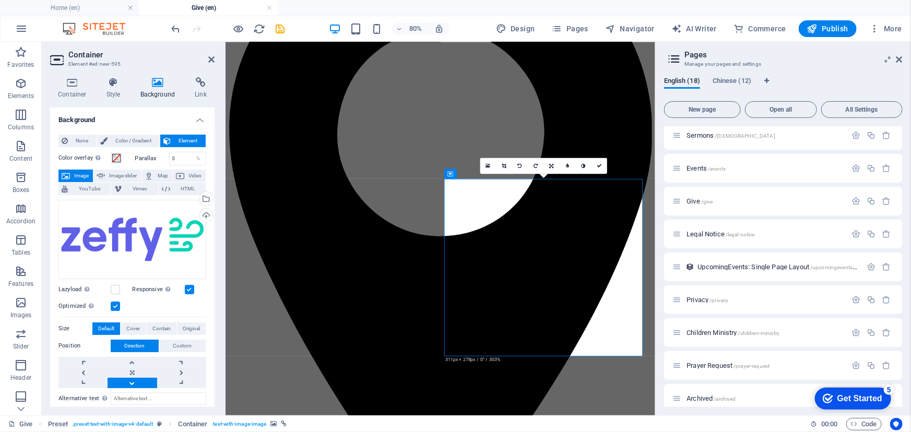
drag, startPoint x: 610, startPoint y: 392, endPoint x: 622, endPoint y: 365, distance: 29.5
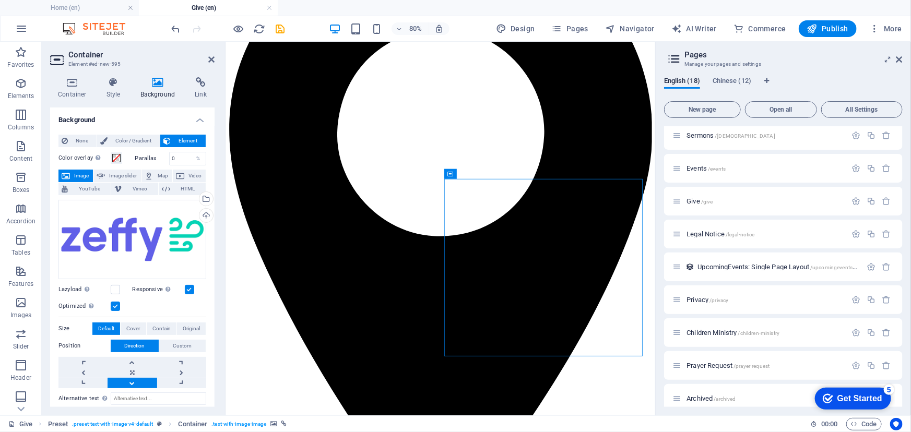
drag, startPoint x: 615, startPoint y: 233, endPoint x: 615, endPoint y: 331, distance: 98.1
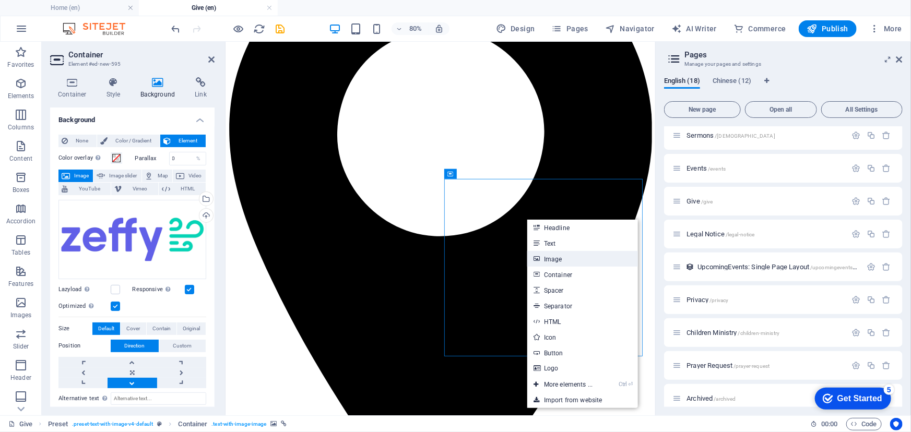
click at [558, 257] on link "Image" at bounding box center [582, 259] width 111 height 16
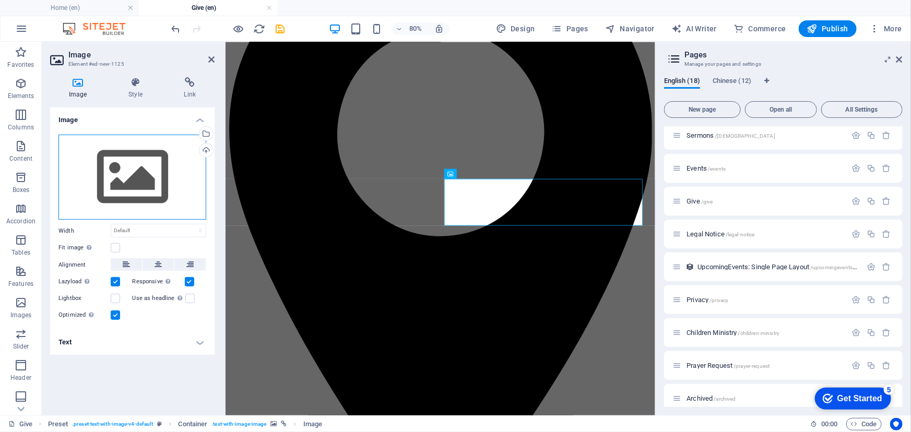
click at [164, 168] on div "Drag files here, click to choose files or select files from Files or our free s…" at bounding box center [132, 178] width 148 height 86
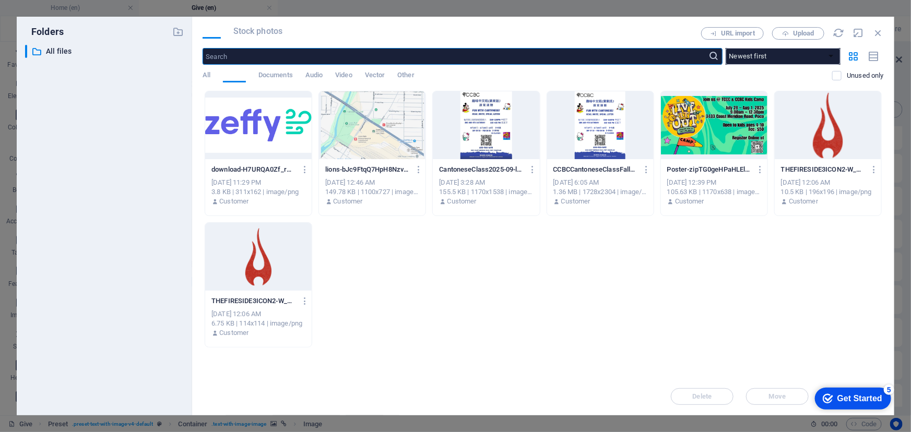
scroll to position [773, 0]
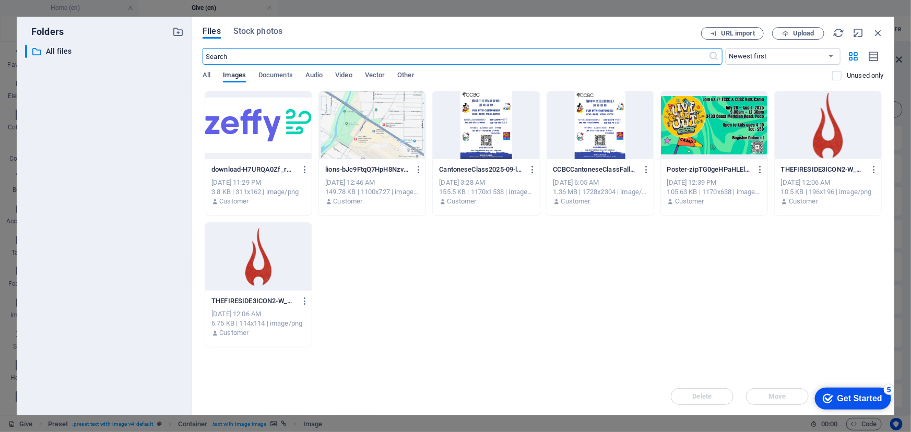
click at [255, 128] on div at bounding box center [258, 125] width 106 height 68
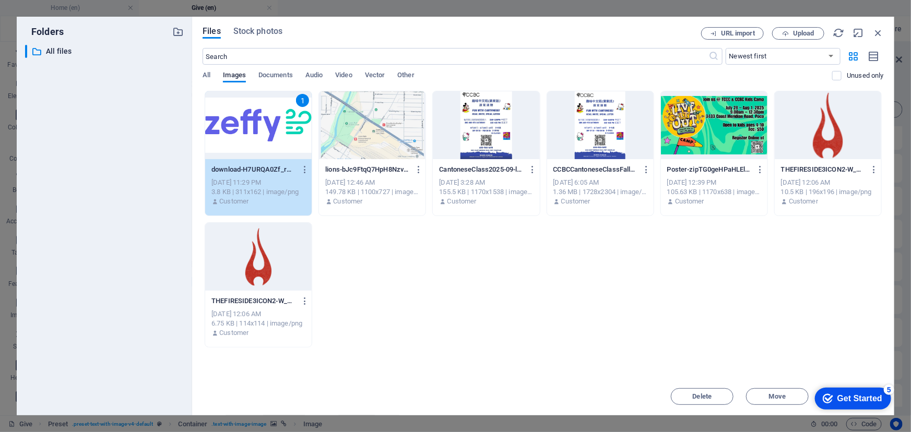
click at [255, 126] on div "1" at bounding box center [258, 125] width 106 height 68
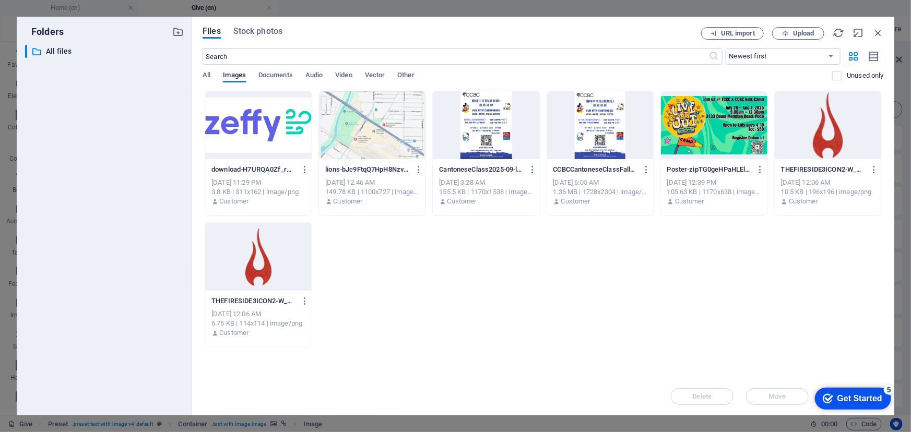
click at [255, 125] on div at bounding box center [258, 125] width 106 height 68
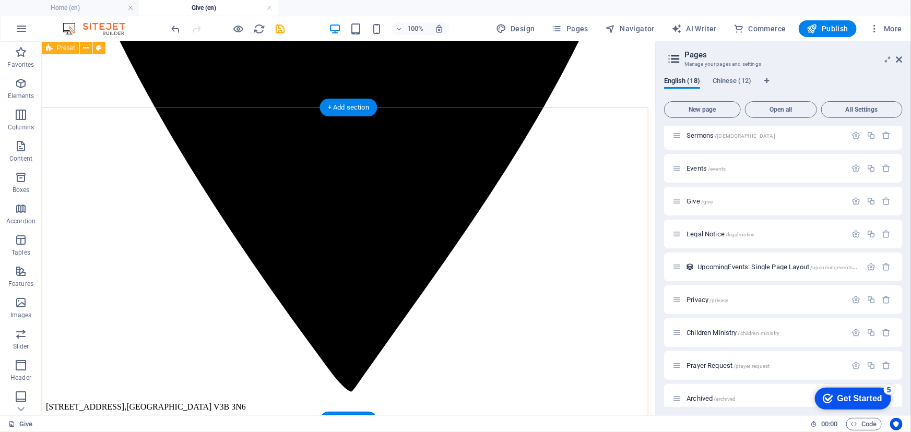
scroll to position [1131, 0]
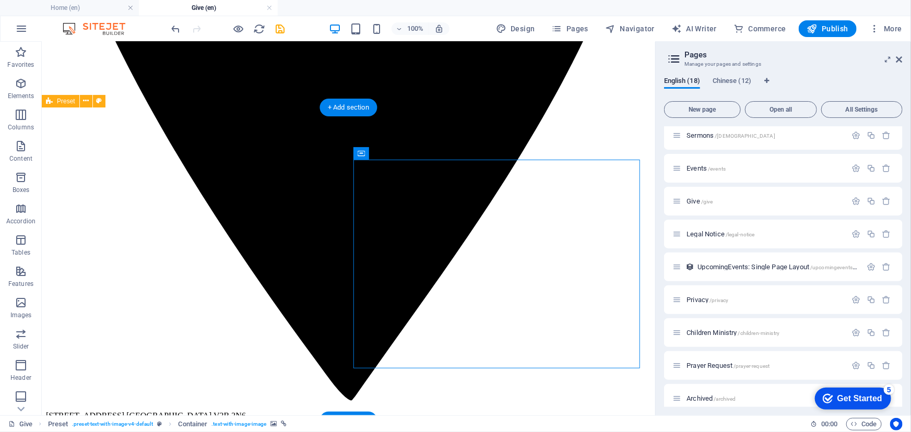
drag, startPoint x: 448, startPoint y: 288, endPoint x: 492, endPoint y: 329, distance: 60.2
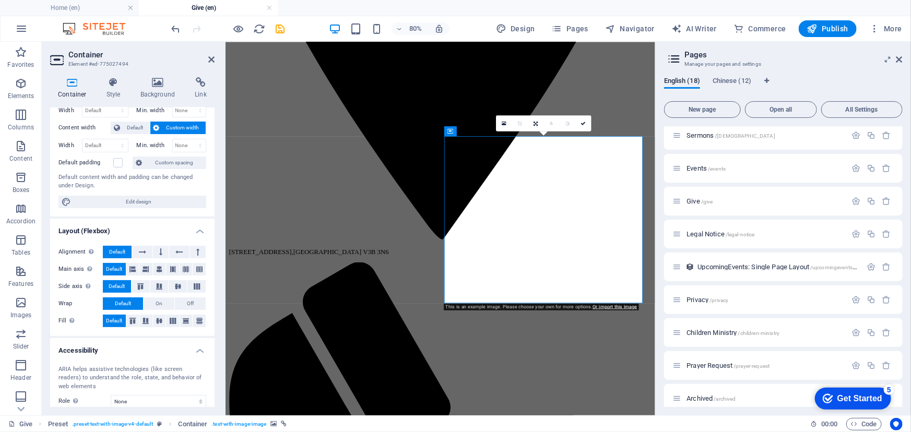
scroll to position [0, 0]
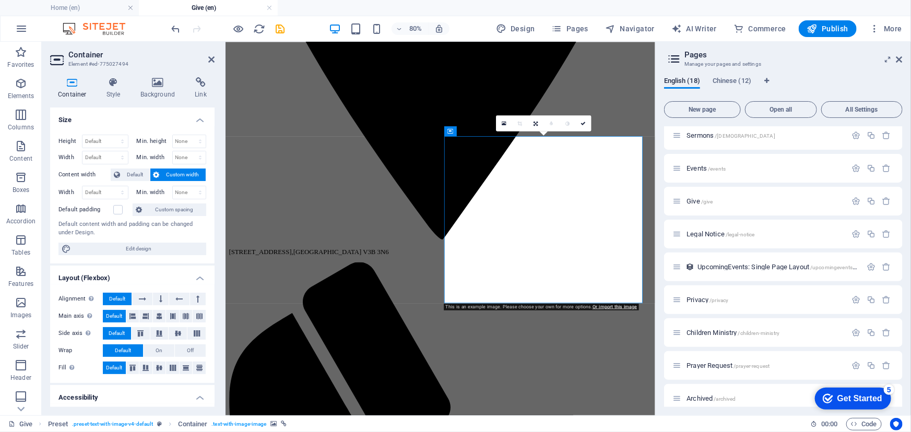
click at [159, 63] on h3 "Element #ed-775027494" at bounding box center [130, 63] width 125 height 9
click at [158, 81] on icon at bounding box center [158, 82] width 51 height 10
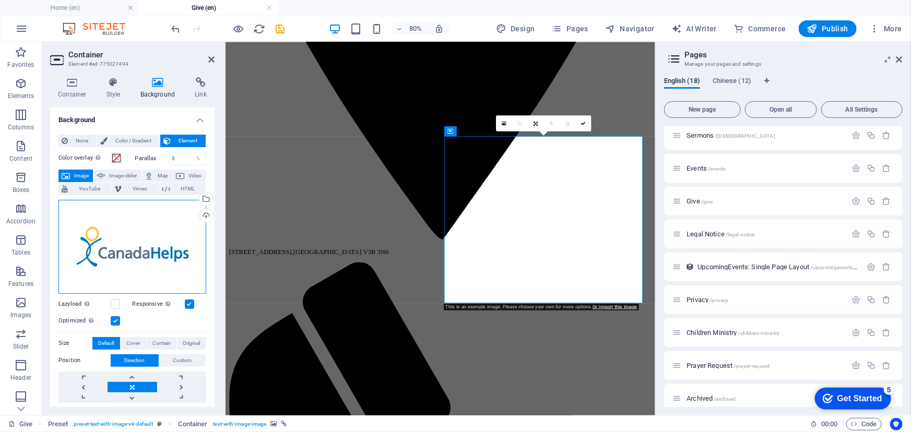
click at [149, 242] on div "Drag files here, click to choose files or select files from Files or our free s…" at bounding box center [132, 247] width 148 height 94
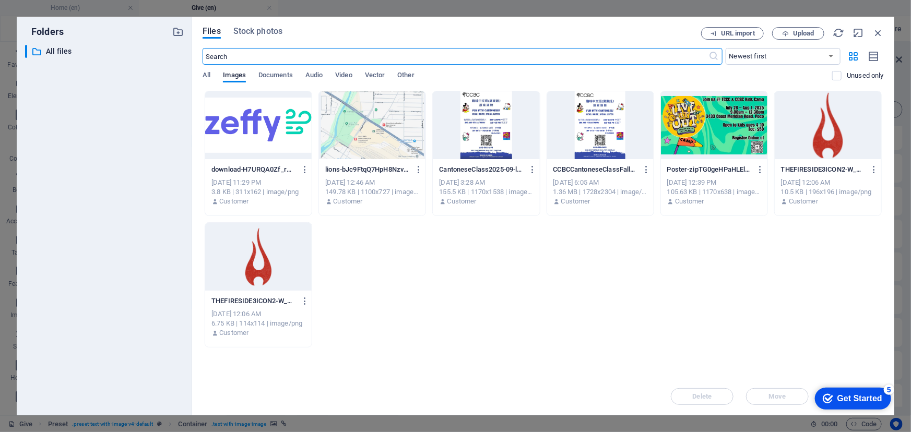
scroll to position [1153, 0]
click at [875, 34] on icon "button" at bounding box center [877, 32] width 11 height 11
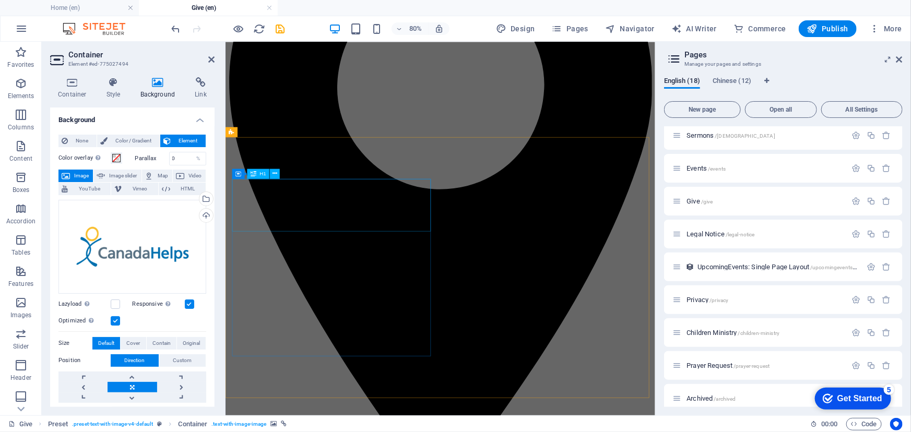
scroll to position [820, 0]
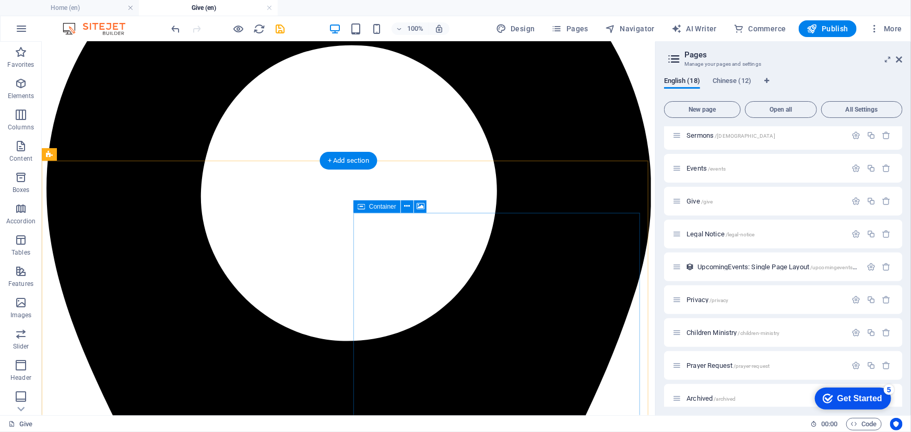
scroll to position [752, 0]
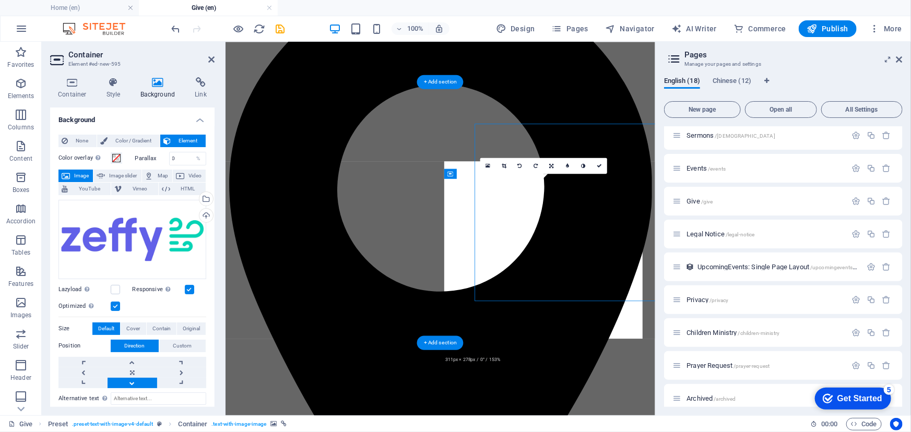
scroll to position [820, 0]
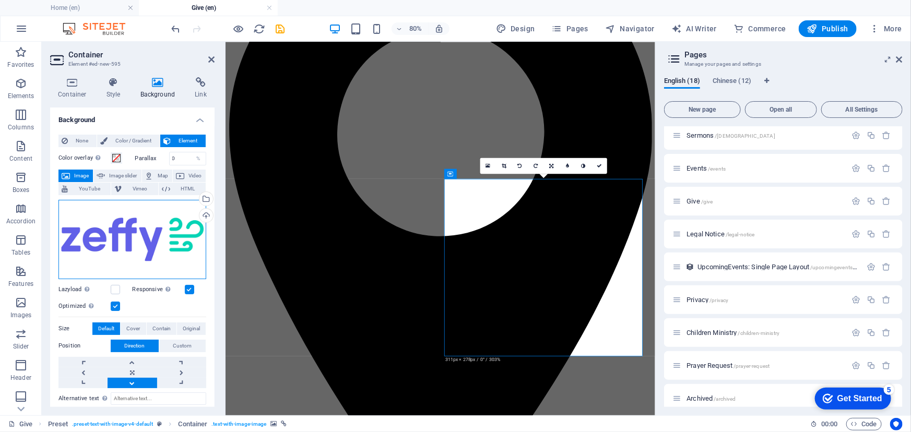
click at [155, 244] on div "Drag files here, click to choose files or select files from Files or our free s…" at bounding box center [132, 239] width 148 height 79
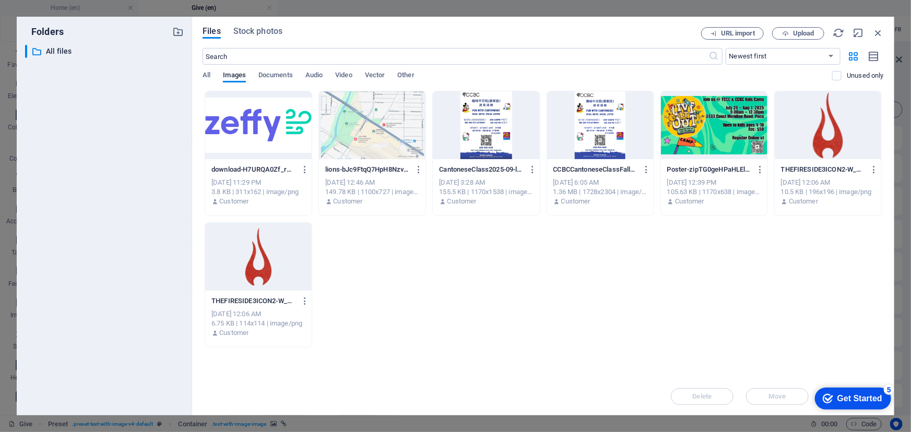
click at [271, 131] on div at bounding box center [258, 125] width 106 height 68
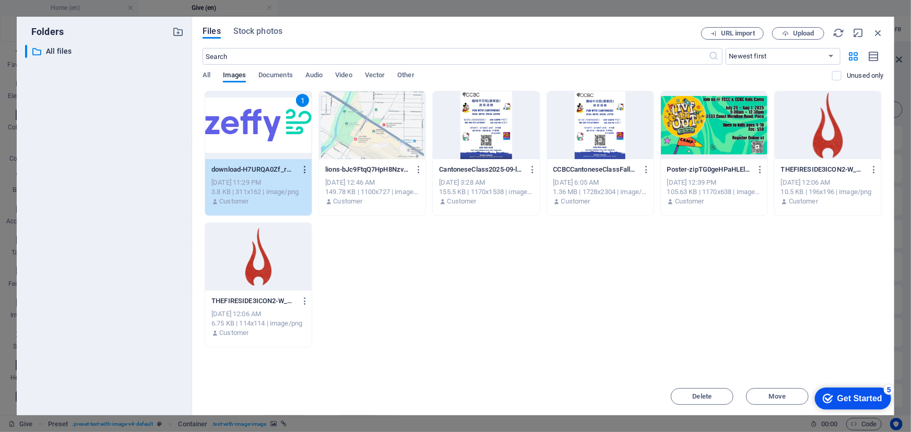
click at [303, 167] on icon "button" at bounding box center [305, 169] width 10 height 9
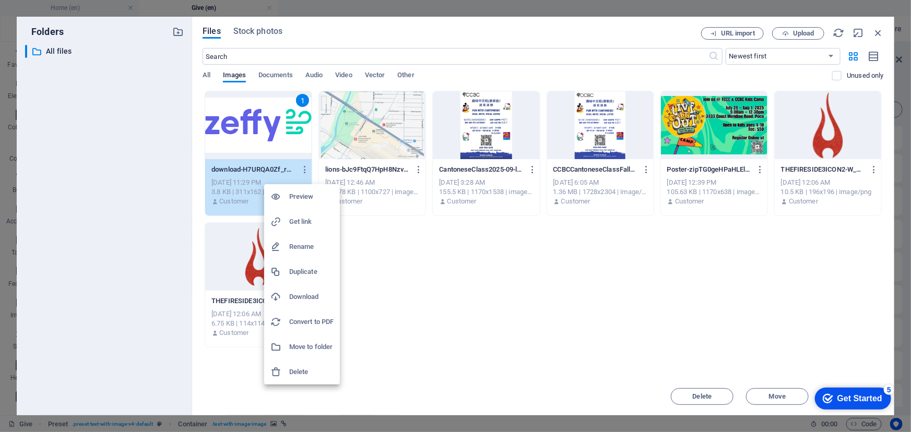
click at [311, 199] on h6 "Preview" at bounding box center [311, 196] width 44 height 13
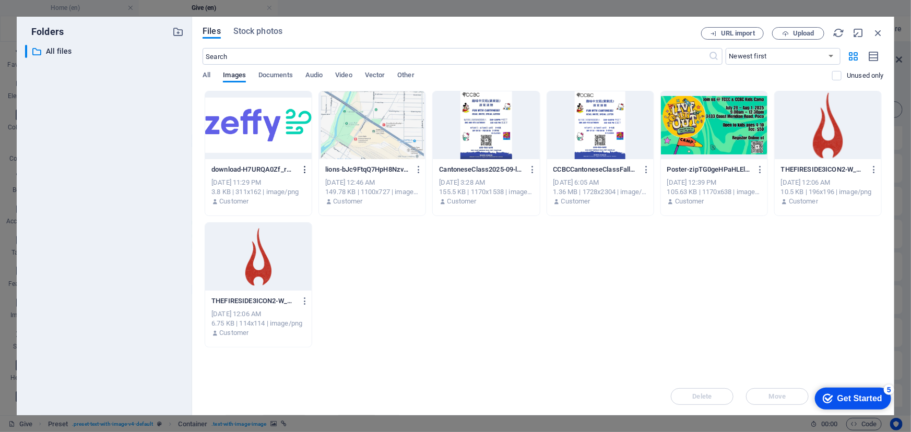
click at [303, 166] on icon "button" at bounding box center [305, 169] width 10 height 9
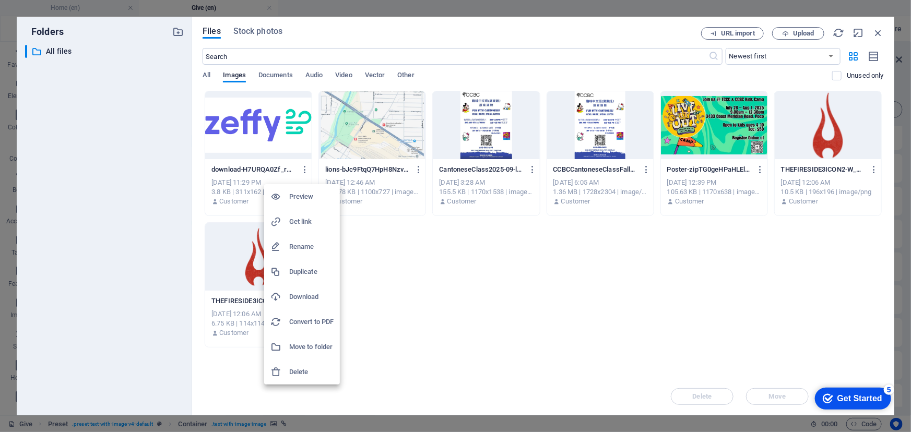
drag, startPoint x: 451, startPoint y: 294, endPoint x: 389, endPoint y: 233, distance: 86.4
click at [451, 292] on div at bounding box center [455, 216] width 911 height 432
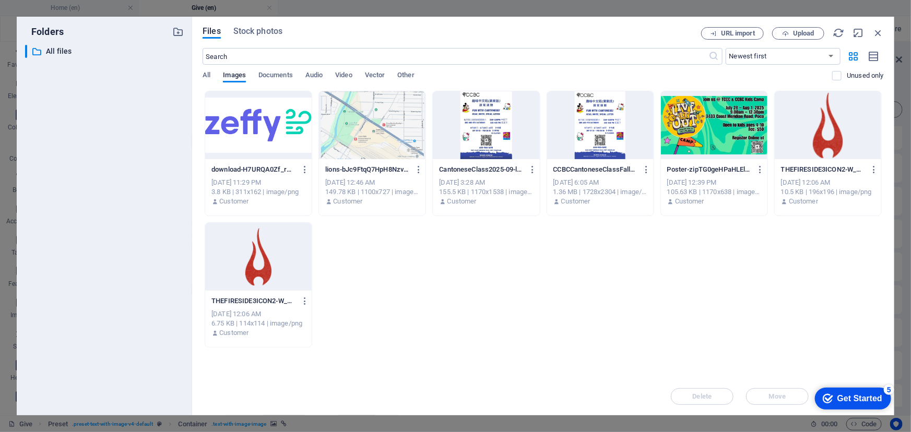
click at [282, 145] on div at bounding box center [258, 125] width 106 height 68
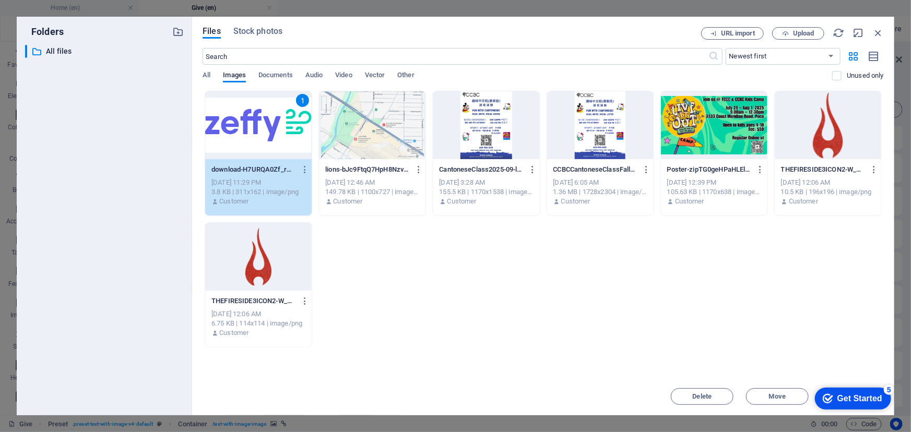
click at [282, 145] on div "1" at bounding box center [258, 125] width 106 height 68
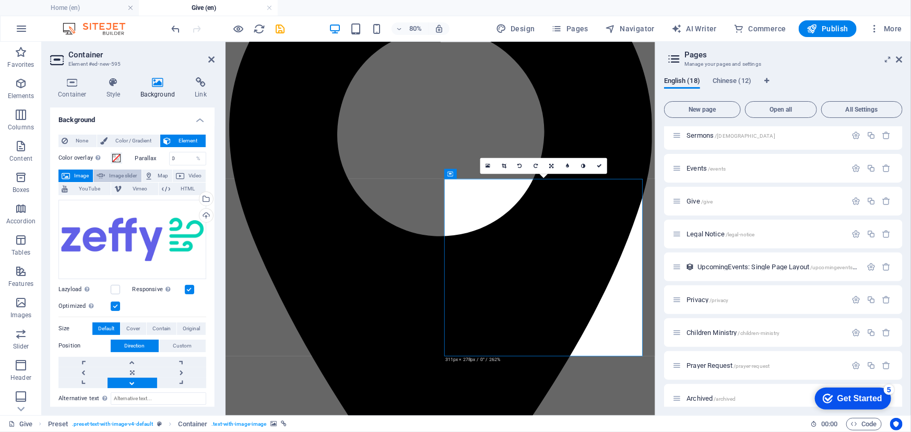
click at [119, 171] on span "Image slider" at bounding box center [123, 176] width 30 height 13
select select "ms"
select select "s"
select select "progressive"
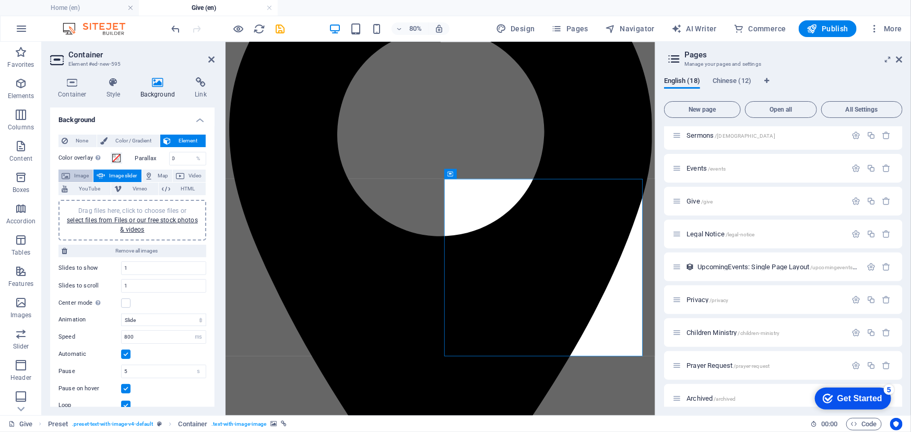
click at [84, 170] on span "Image" at bounding box center [81, 176] width 17 height 13
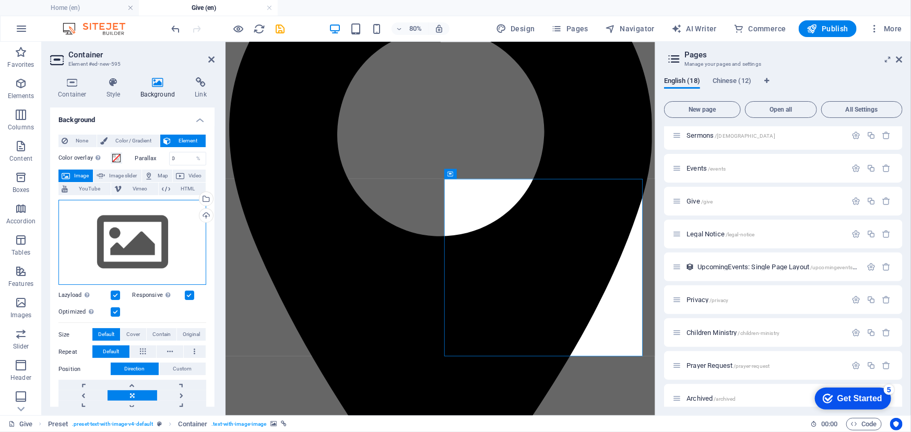
click at [129, 261] on div "Drag files here, click to choose files or select files from Files or our free s…" at bounding box center [132, 243] width 148 height 86
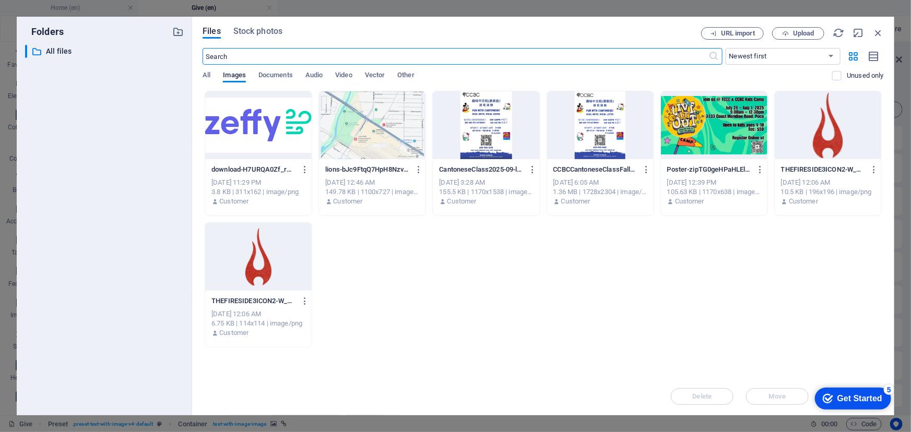
scroll to position [773, 0]
click at [249, 129] on div at bounding box center [258, 125] width 106 height 68
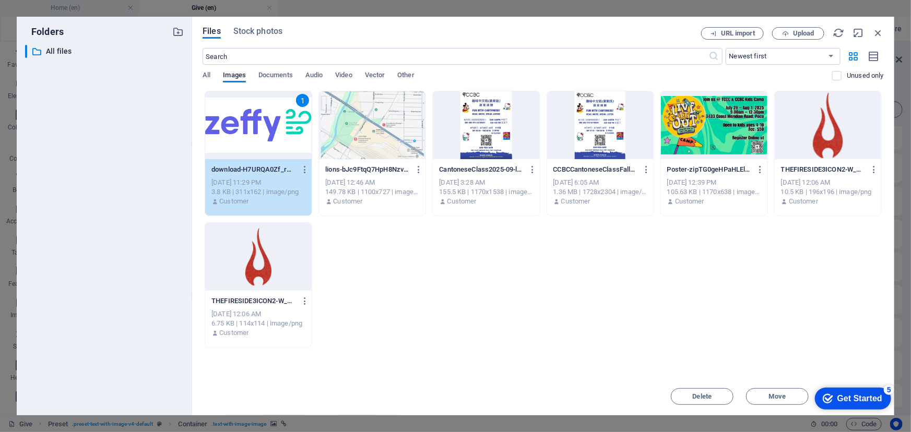
click at [264, 136] on div "1" at bounding box center [258, 125] width 106 height 68
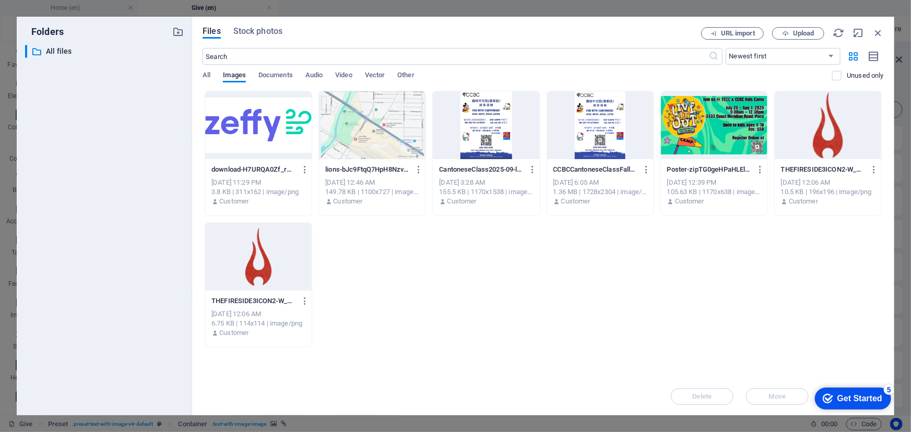
click at [264, 135] on div at bounding box center [258, 125] width 106 height 68
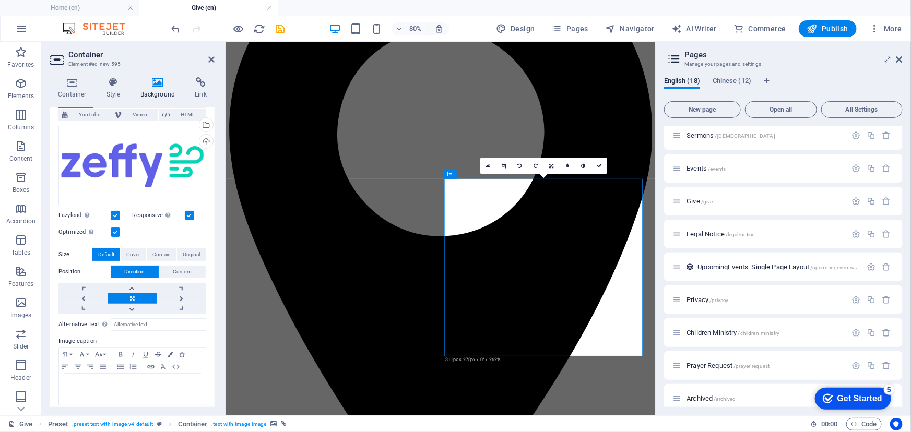
scroll to position [80, 0]
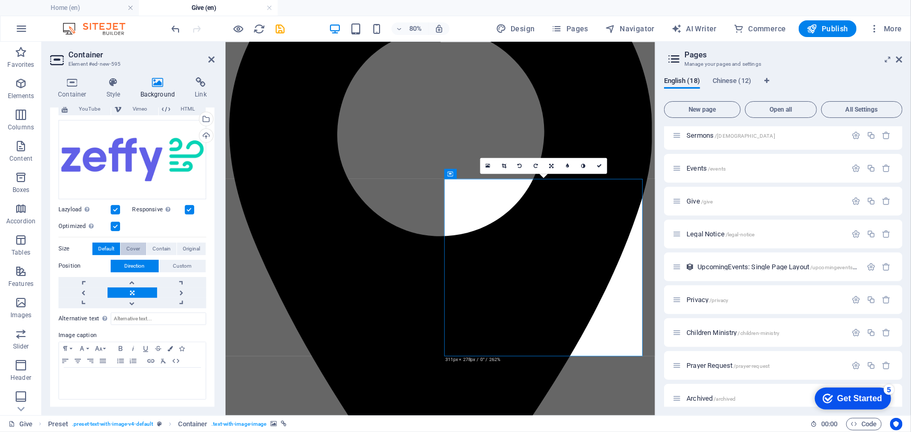
click at [130, 248] on span "Cover" at bounding box center [133, 249] width 14 height 13
click at [167, 249] on span "Contain" at bounding box center [161, 249] width 18 height 13
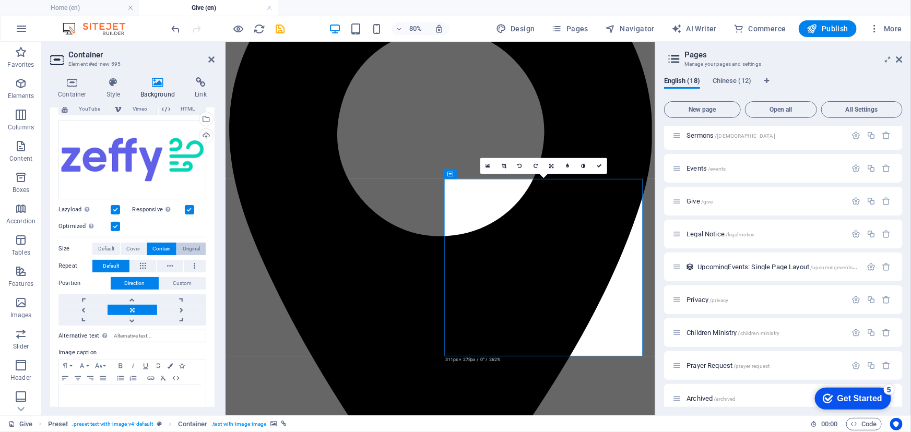
click at [191, 247] on span "Original" at bounding box center [191, 249] width 17 height 13
click at [177, 246] on button "Original" at bounding box center [191, 249] width 29 height 13
click at [169, 245] on button "Contain" at bounding box center [162, 249] width 30 height 13
click at [187, 245] on span "Original" at bounding box center [191, 249] width 17 height 13
click at [170, 246] on button "Contain" at bounding box center [162, 249] width 30 height 13
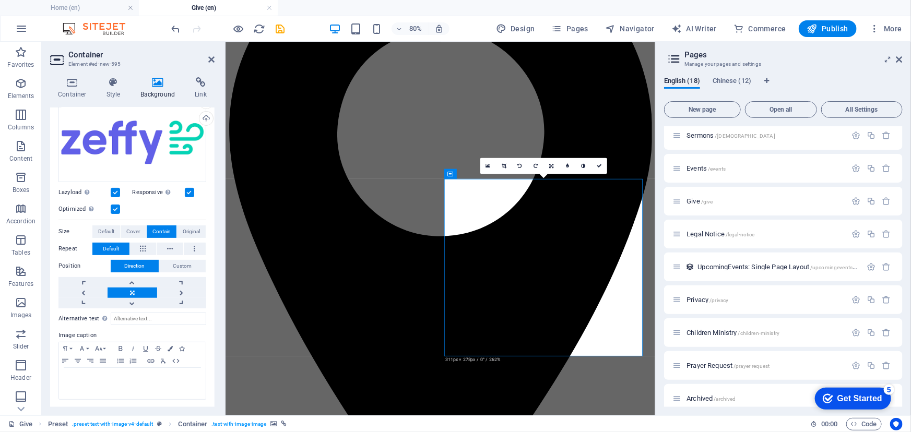
scroll to position [0, 0]
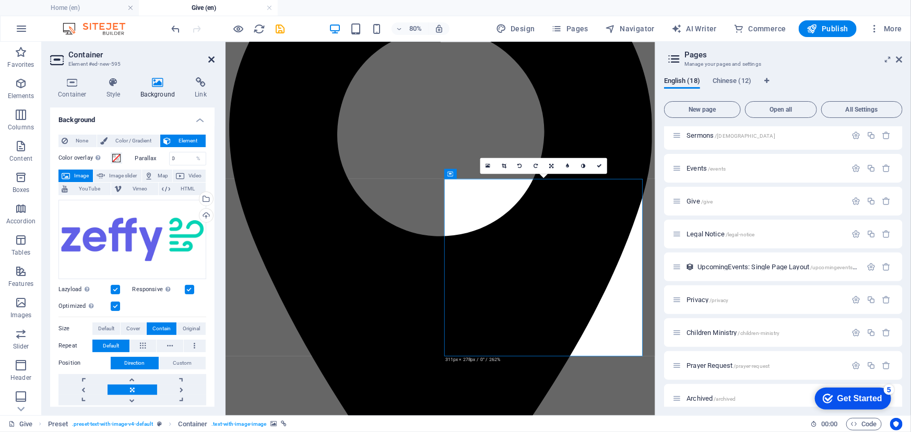
click at [212, 59] on icon at bounding box center [211, 59] width 6 height 8
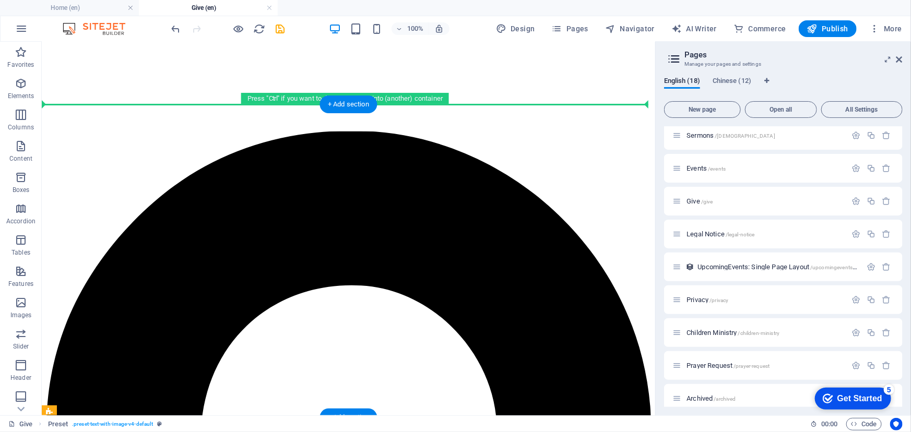
scroll to position [495, 0]
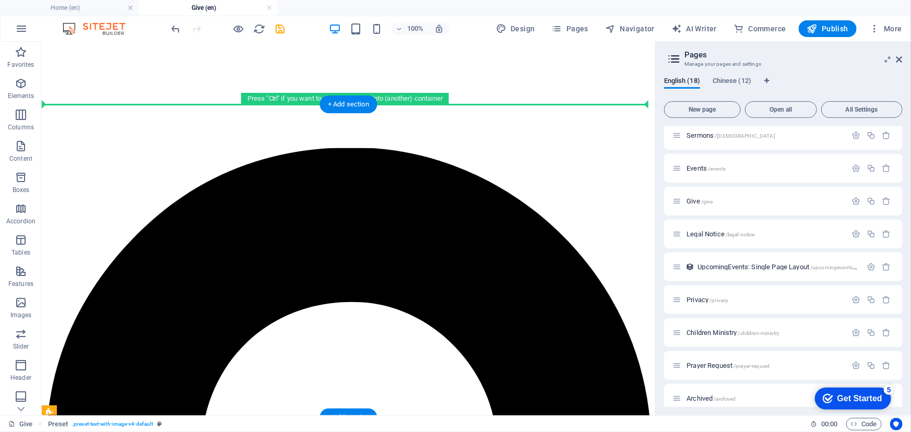
drag, startPoint x: 106, startPoint y: 290, endPoint x: 77, endPoint y: 108, distance: 184.0
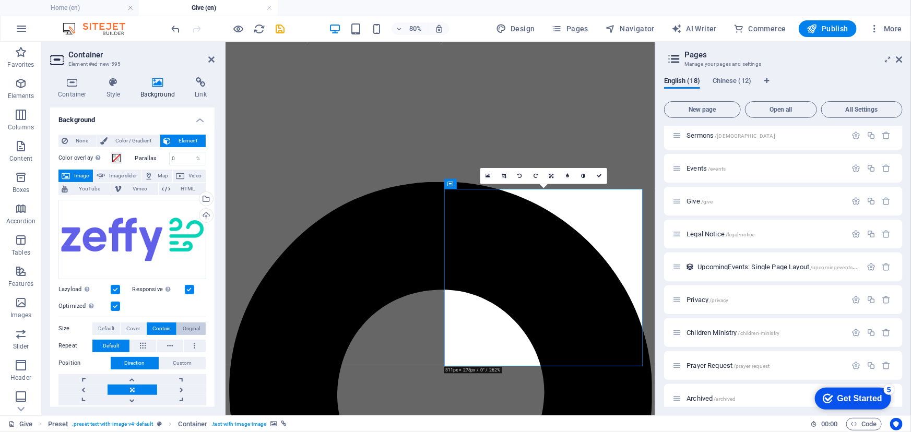
click at [183, 324] on span "Original" at bounding box center [191, 329] width 17 height 13
drag, startPoint x: 574, startPoint y: 330, endPoint x: 581, endPoint y: 348, distance: 19.5
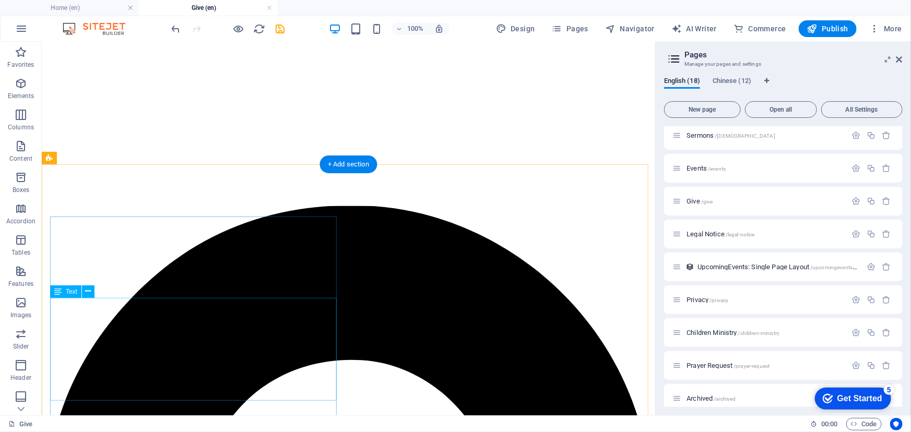
scroll to position [530, 0]
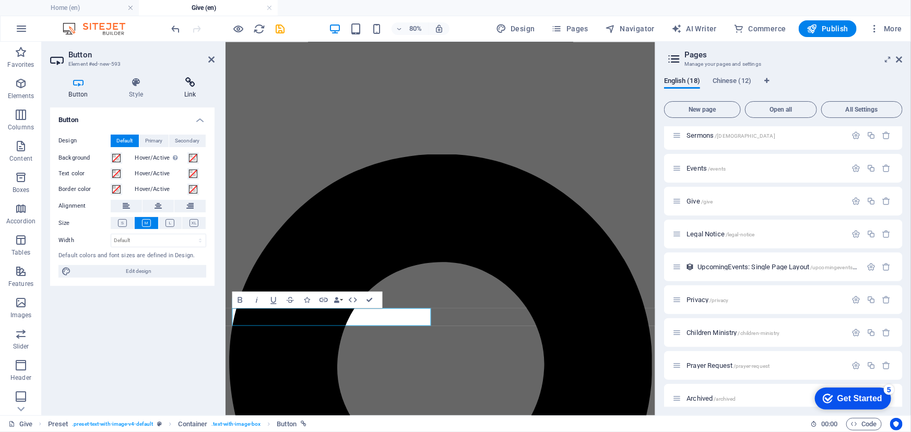
click at [186, 89] on h4 "Link" at bounding box center [189, 88] width 49 height 22
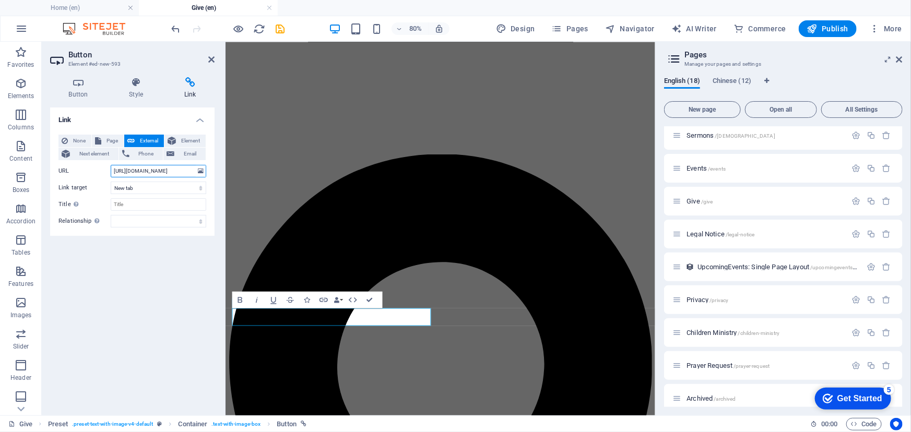
click at [175, 172] on input "[URL][DOMAIN_NAME]" at bounding box center [159, 171] width 96 height 13
type input "[URL][DOMAIN_NAME]"
click at [832, 28] on span "Publish" at bounding box center [827, 28] width 41 height 10
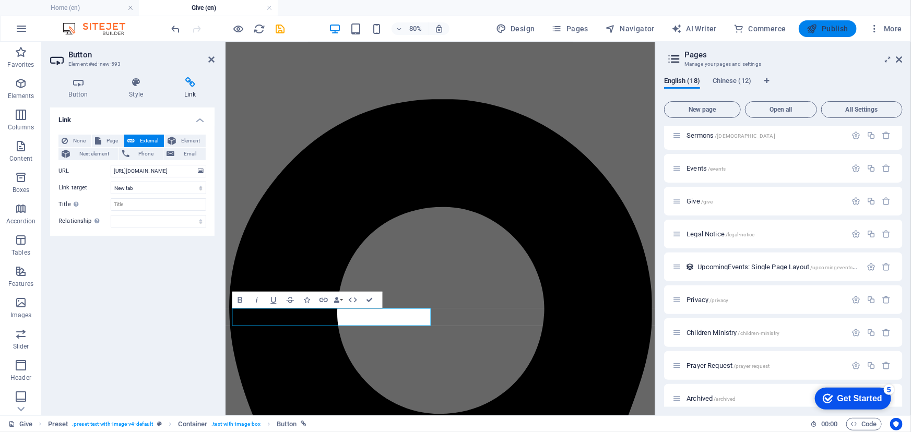
scroll to position [0, 0]
